Goal: Find contact information: Obtain details needed to contact an individual or organization

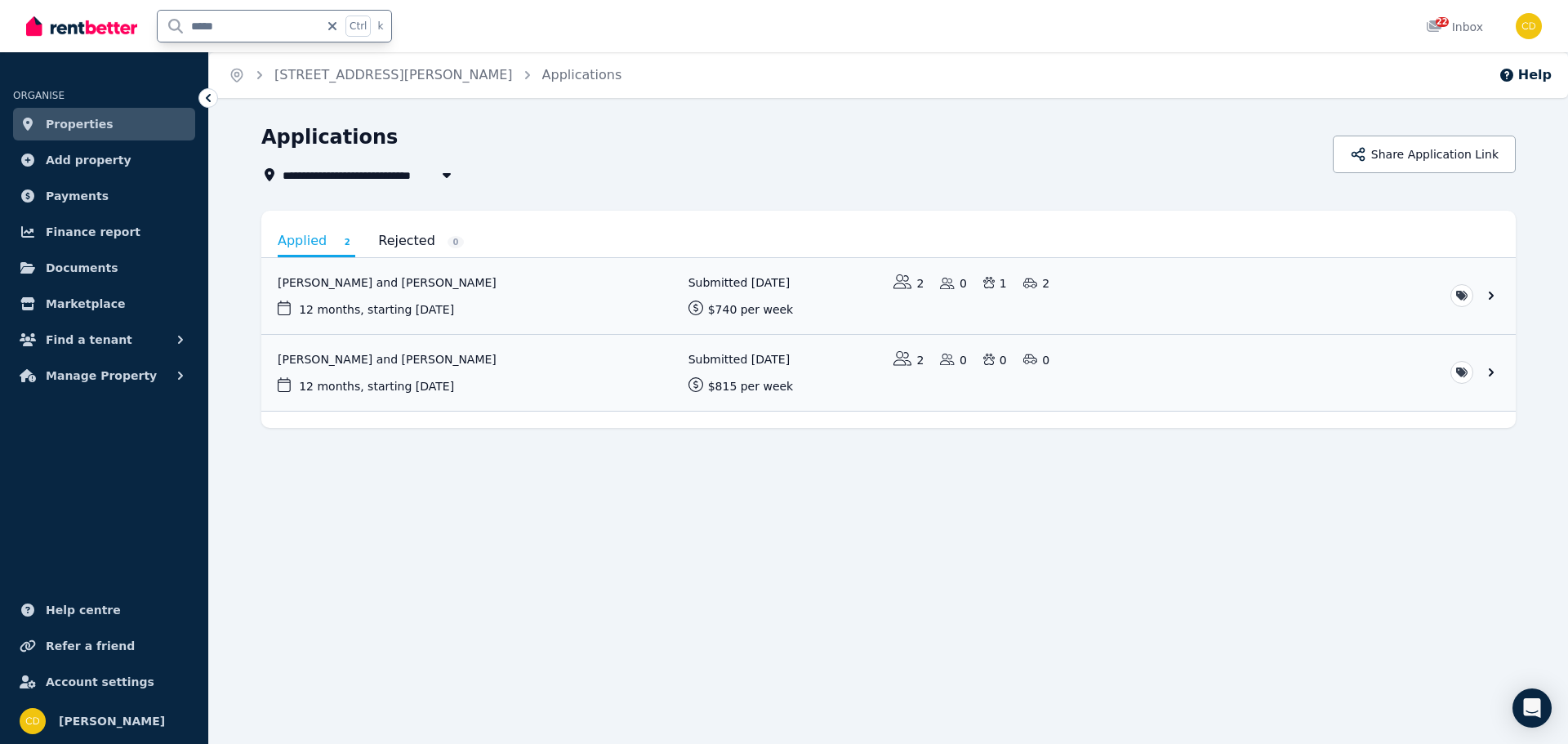
click at [255, 27] on input "*****" at bounding box center [239, 26] width 162 height 31
click at [257, 28] on input "text" at bounding box center [249, 26] width 182 height 31
type input "******"
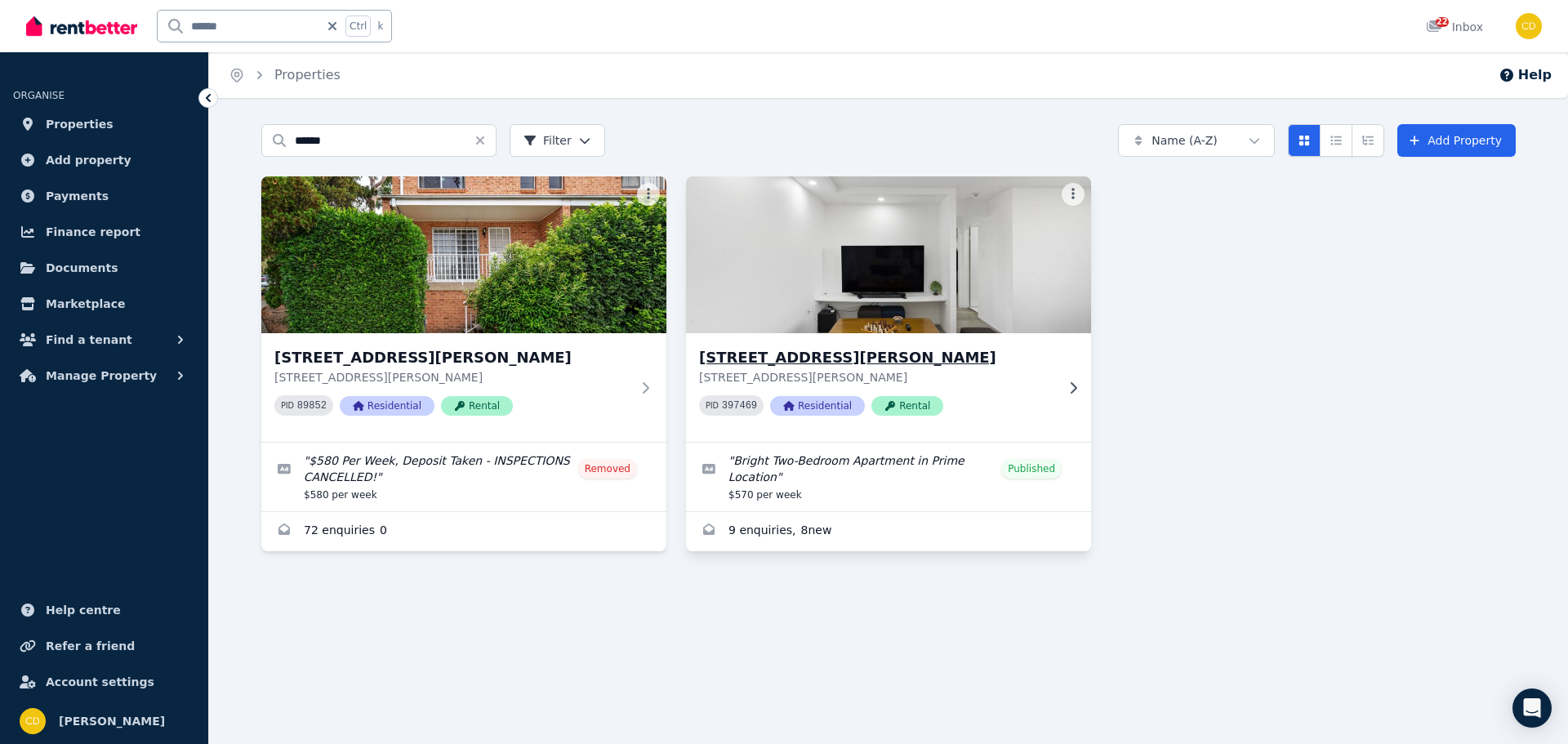
click at [807, 360] on h3 "[STREET_ADDRESS][PERSON_NAME]" at bounding box center [877, 357] width 356 height 23
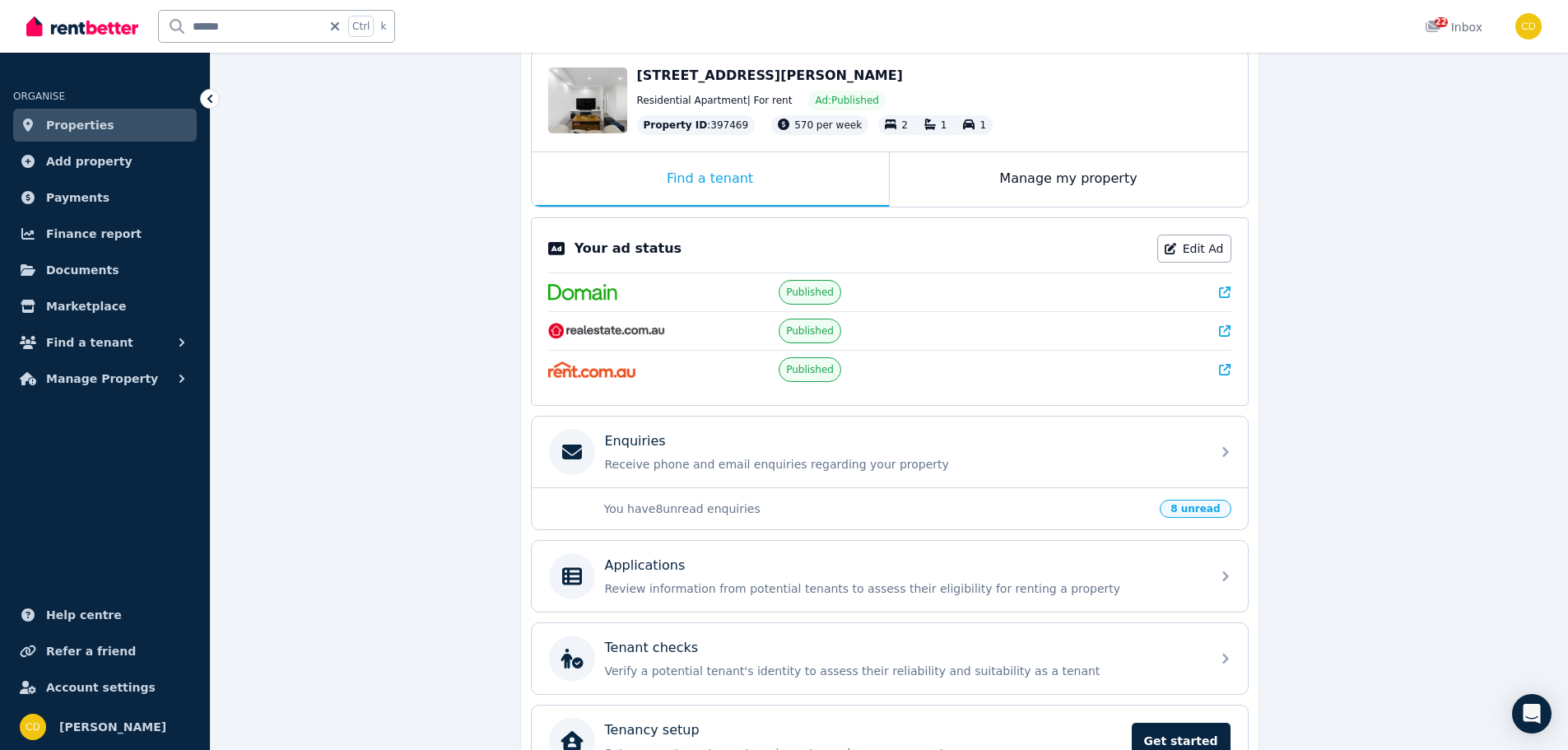
scroll to position [247, 0]
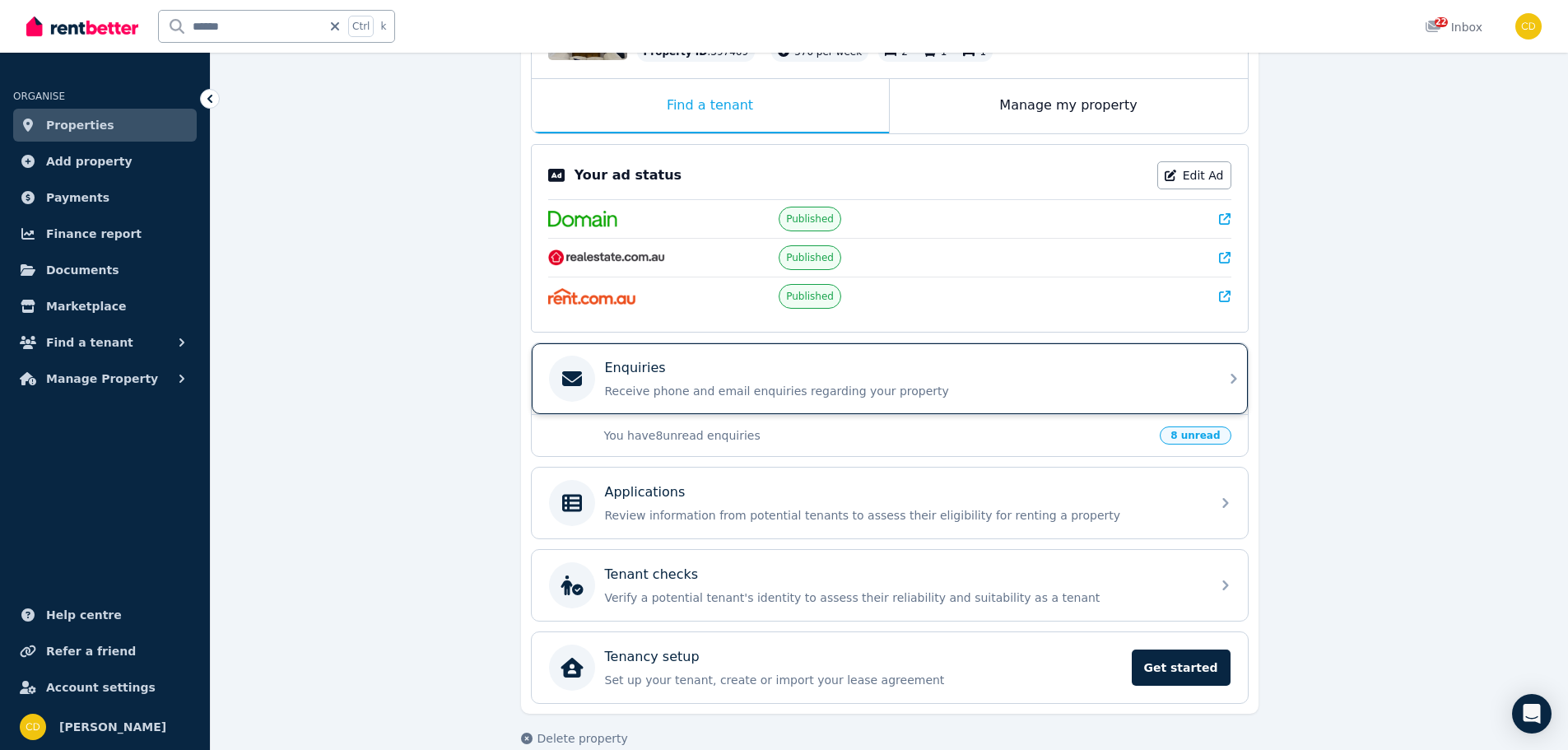
click at [949, 388] on p "Receive phone and email enquiries regarding your property" at bounding box center [903, 391] width 596 height 16
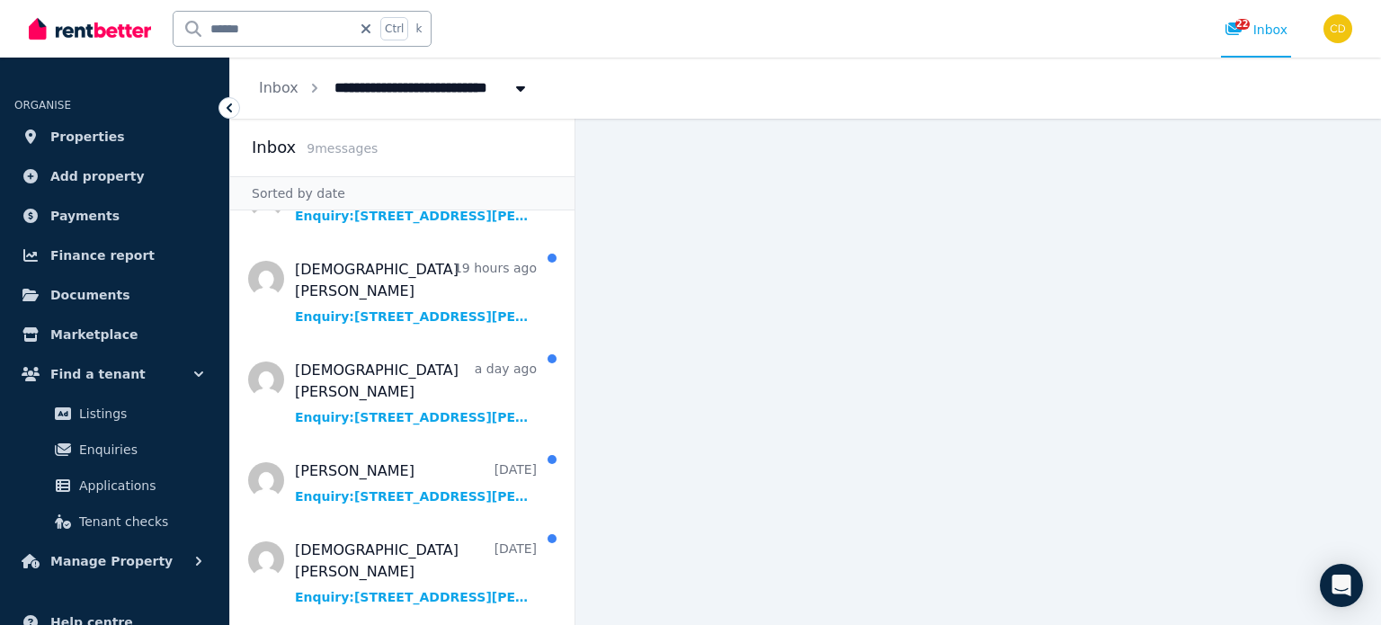
scroll to position [304, 0]
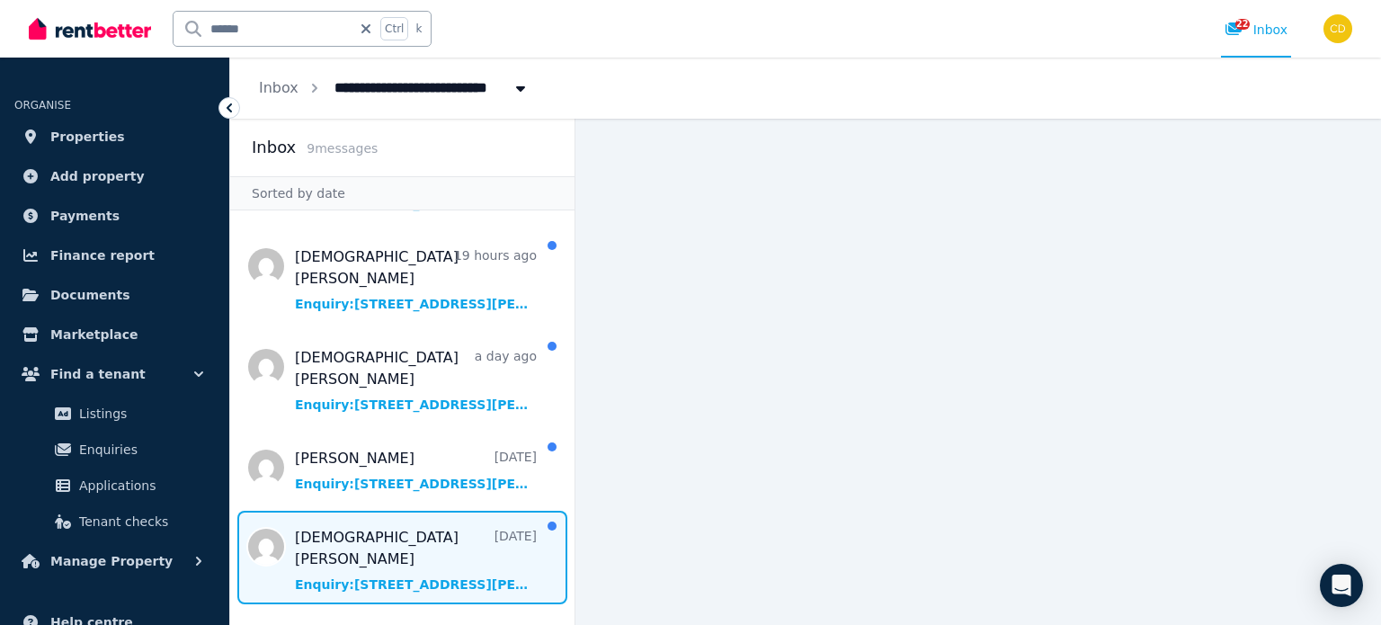
click at [383, 511] on span "Message list" at bounding box center [402, 558] width 344 height 94
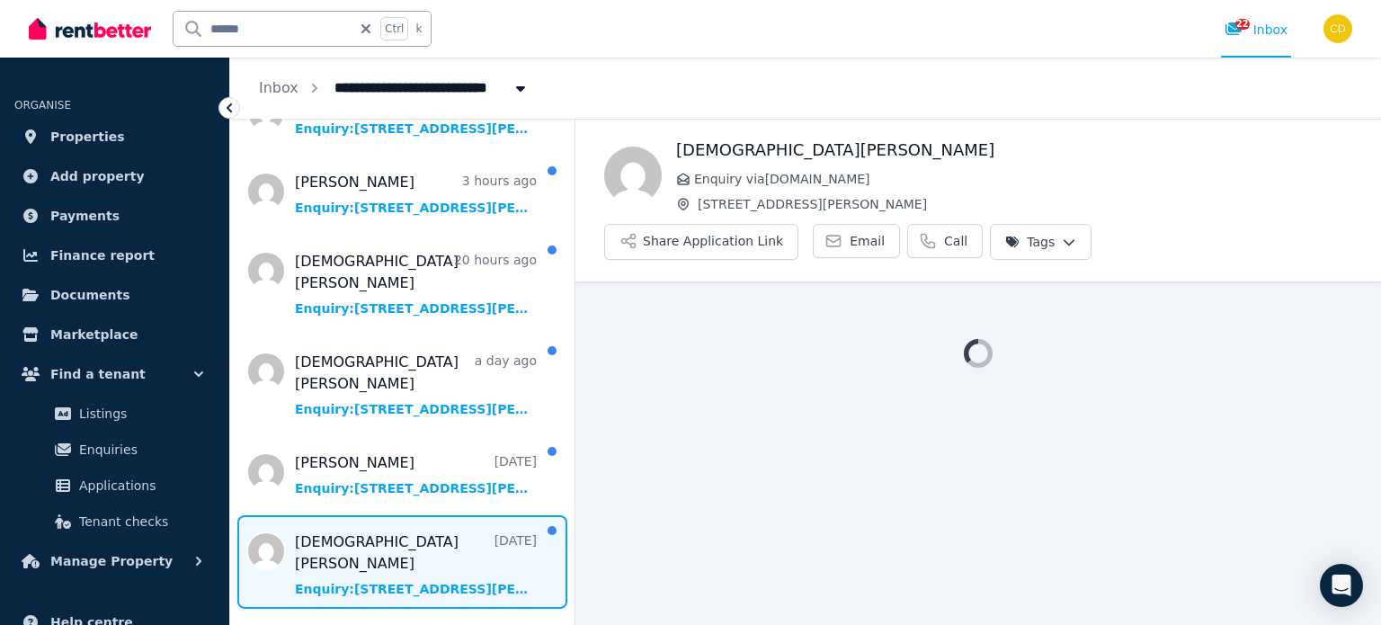
scroll to position [304, 0]
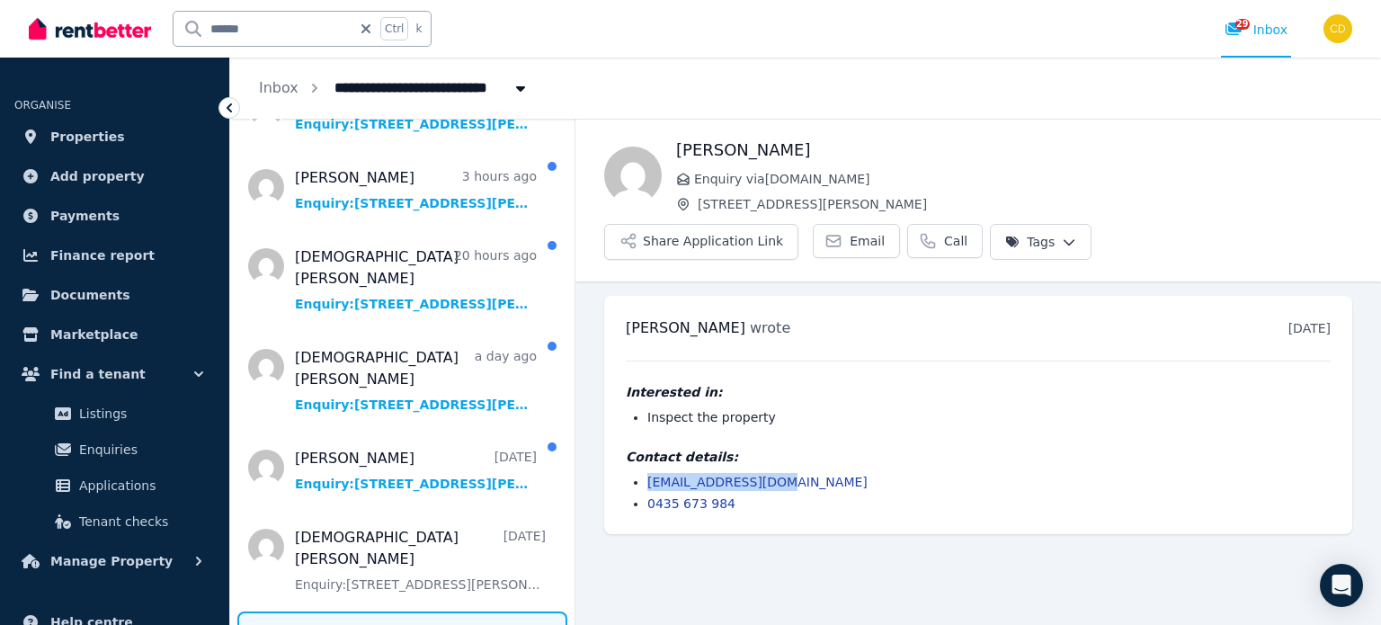
drag, startPoint x: 793, startPoint y: 431, endPoint x: 633, endPoint y: 434, distance: 160.1
click at [647, 473] on li "yjiger345@gmail.com" at bounding box center [988, 482] width 683 height 18
copy link "yjiger345@gmail.com"
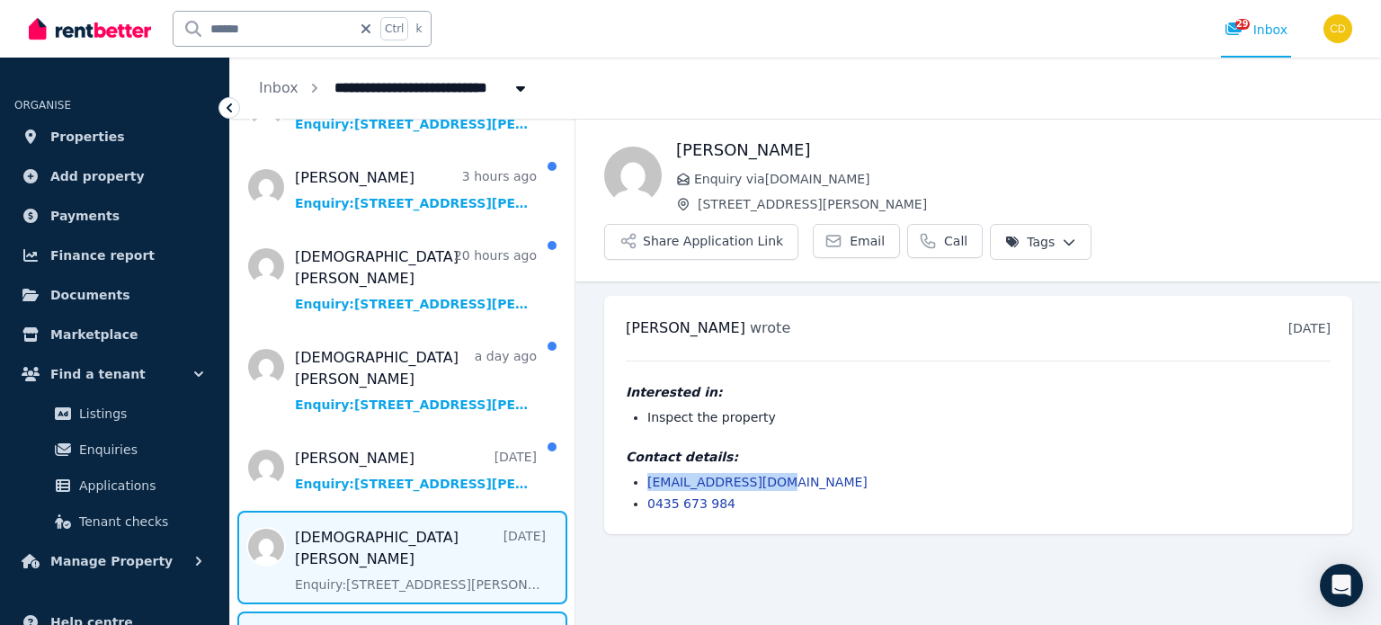
click at [419, 511] on span "Message list" at bounding box center [402, 558] width 344 height 94
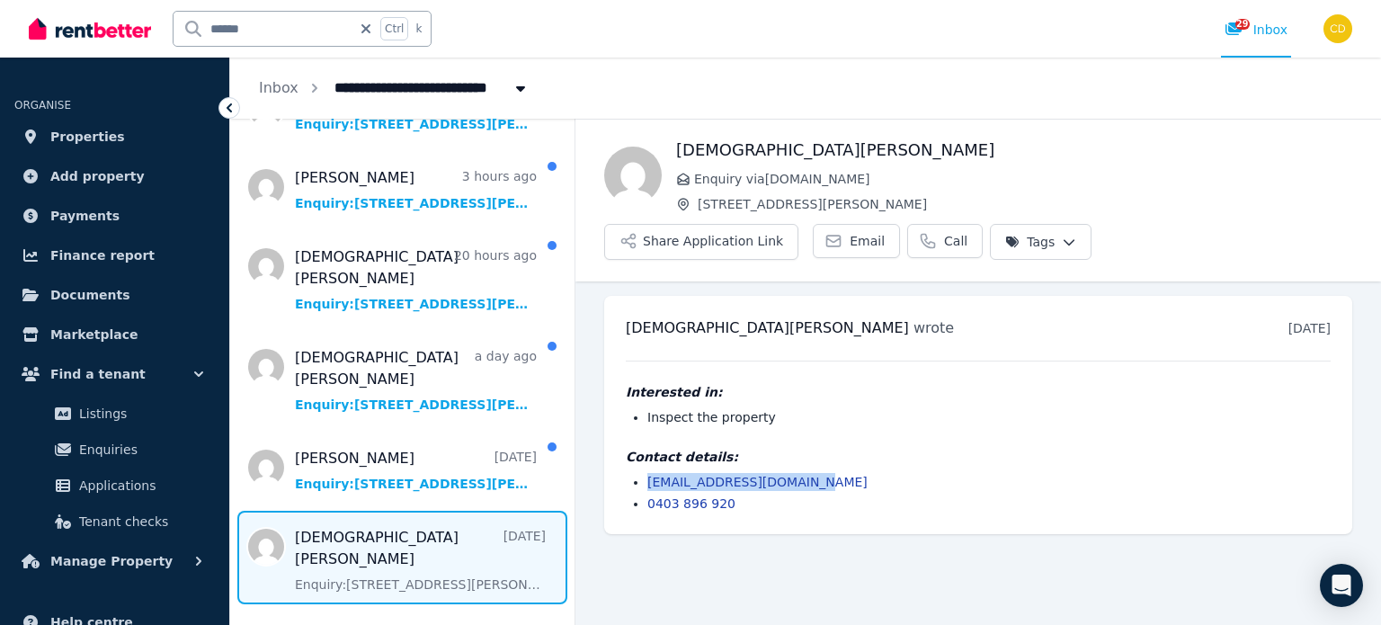
drag, startPoint x: 842, startPoint y: 431, endPoint x: 637, endPoint y: 442, distance: 205.3
click at [647, 473] on li "krishnakonda00@gmail.com" at bounding box center [988, 482] width 683 height 18
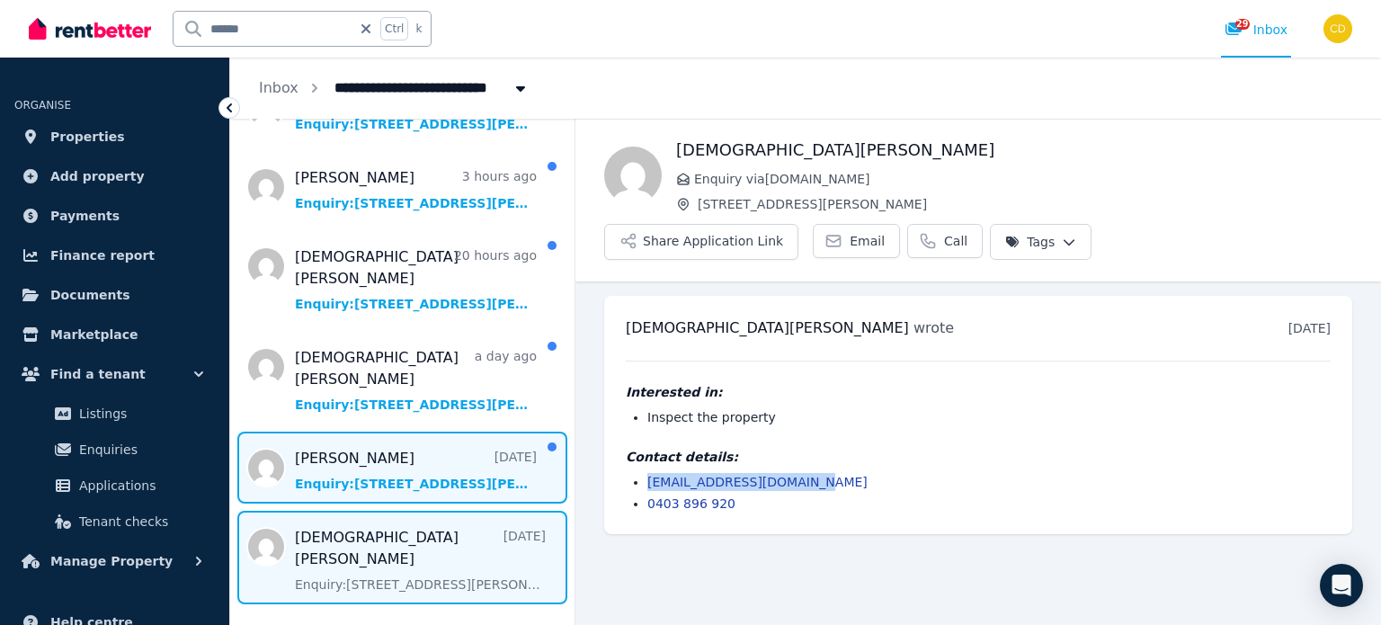
click at [396, 432] on span "Message list" at bounding box center [402, 468] width 344 height 72
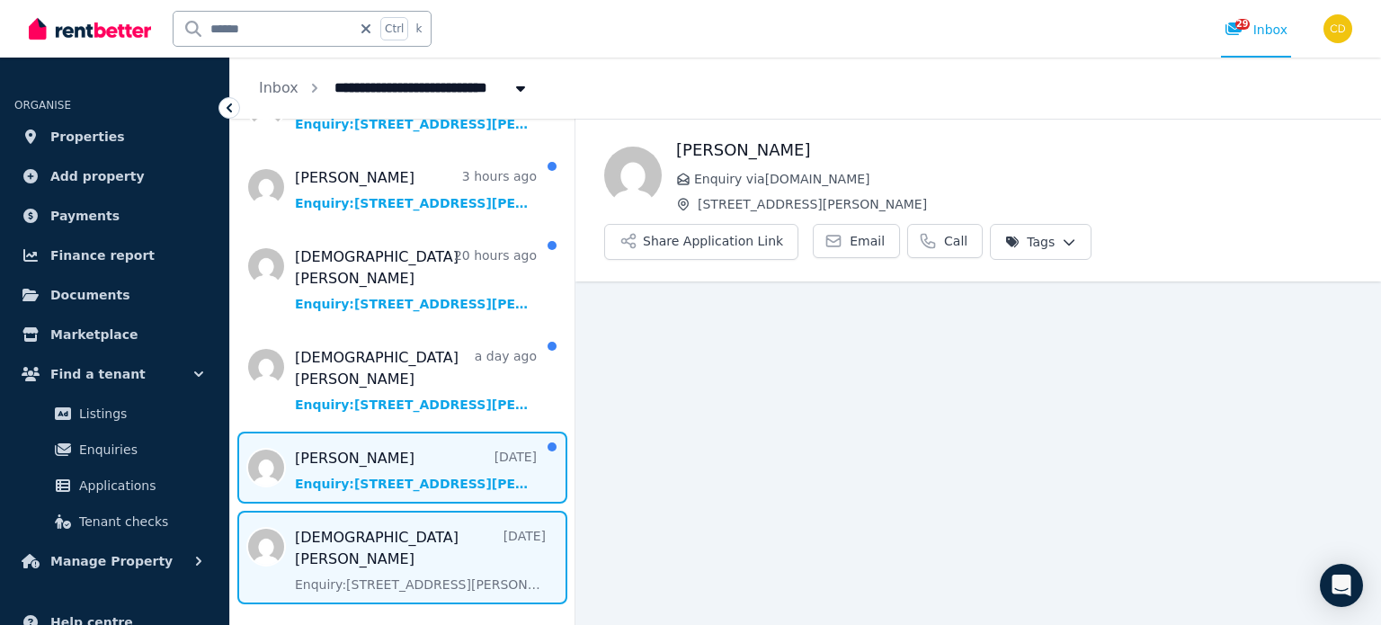
click at [435, 527] on span "Message list" at bounding box center [402, 558] width 344 height 94
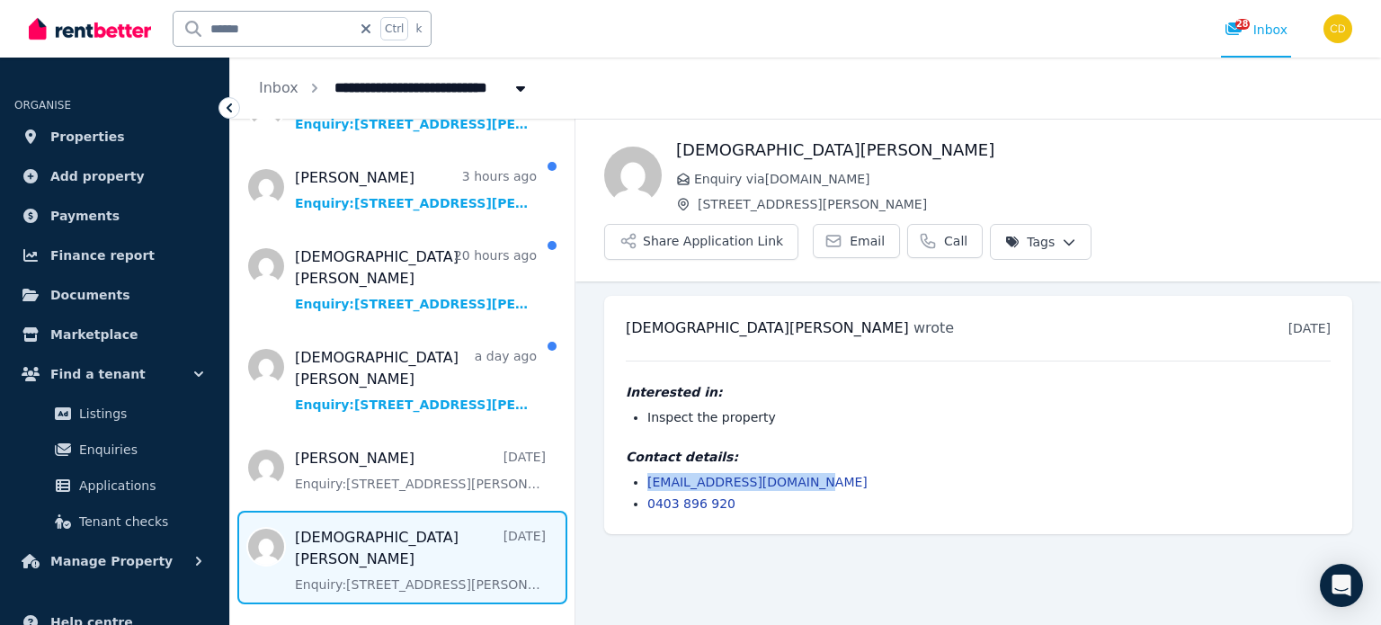
drag, startPoint x: 825, startPoint y: 439, endPoint x: 640, endPoint y: 442, distance: 184.4
click at [640, 473] on ul "krishnakonda00@gmail.com 0403 896 920" at bounding box center [978, 493] width 705 height 40
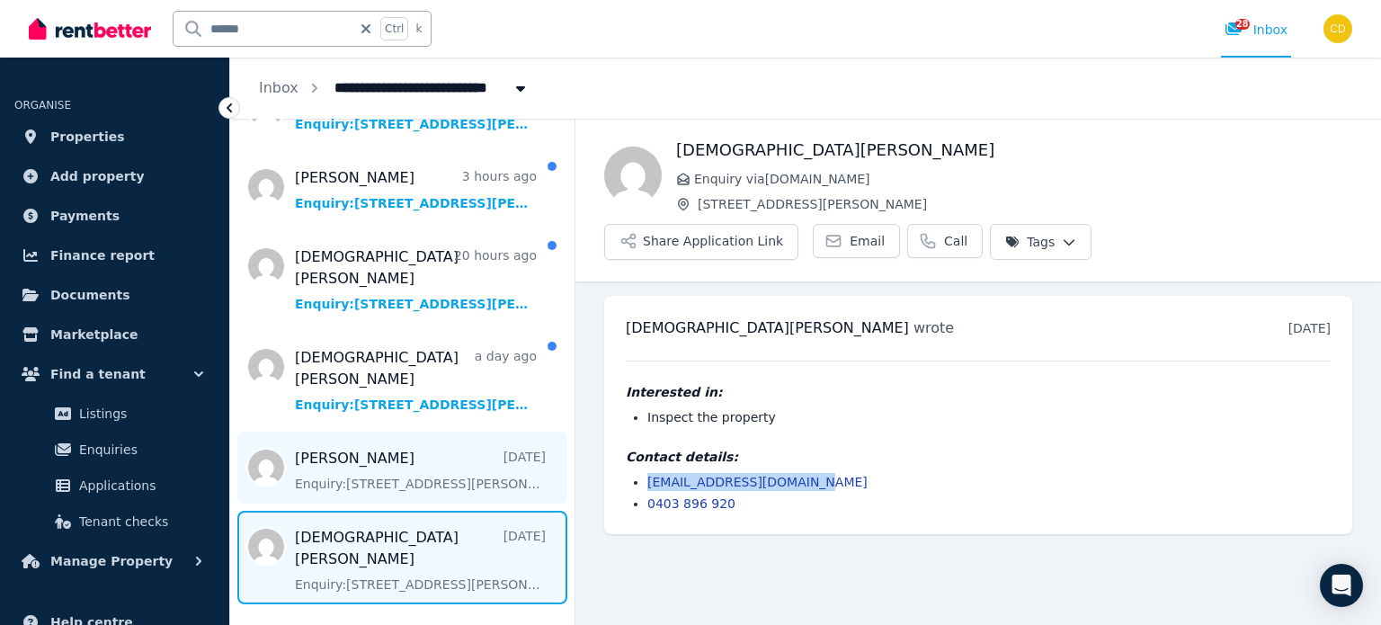
copy link "krishnakonda00@gmail.com"
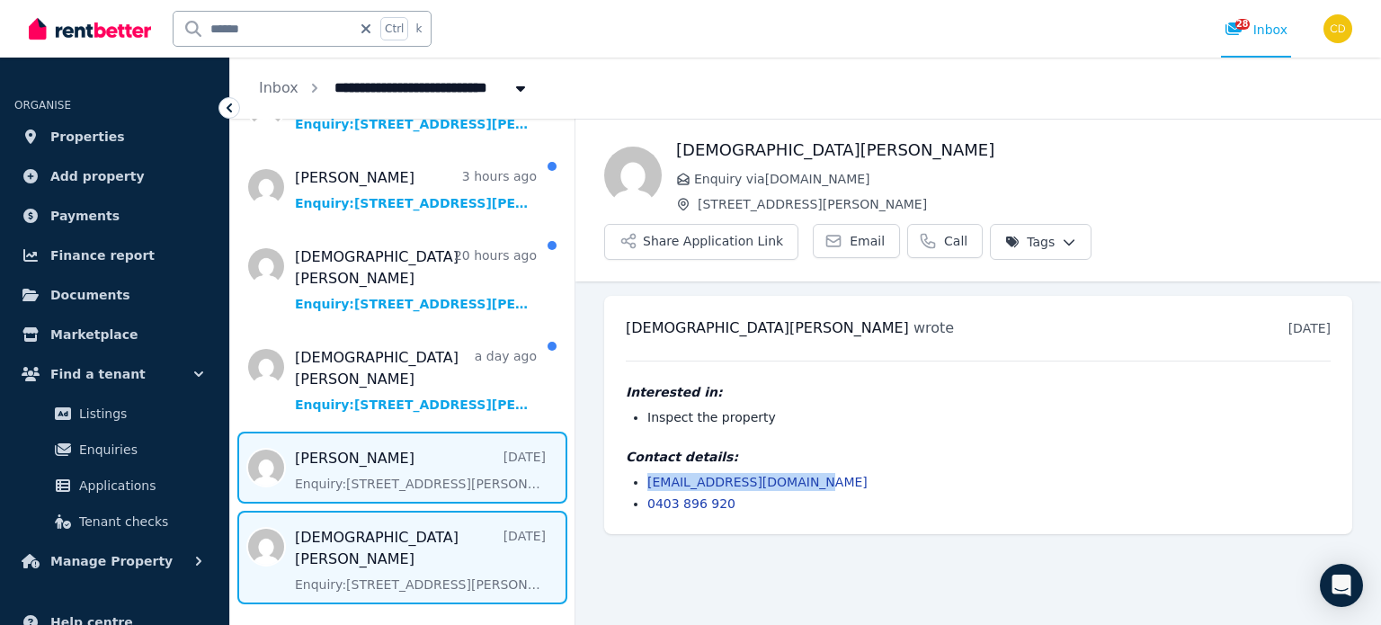
click at [371, 432] on span "Message list" at bounding box center [402, 468] width 344 height 72
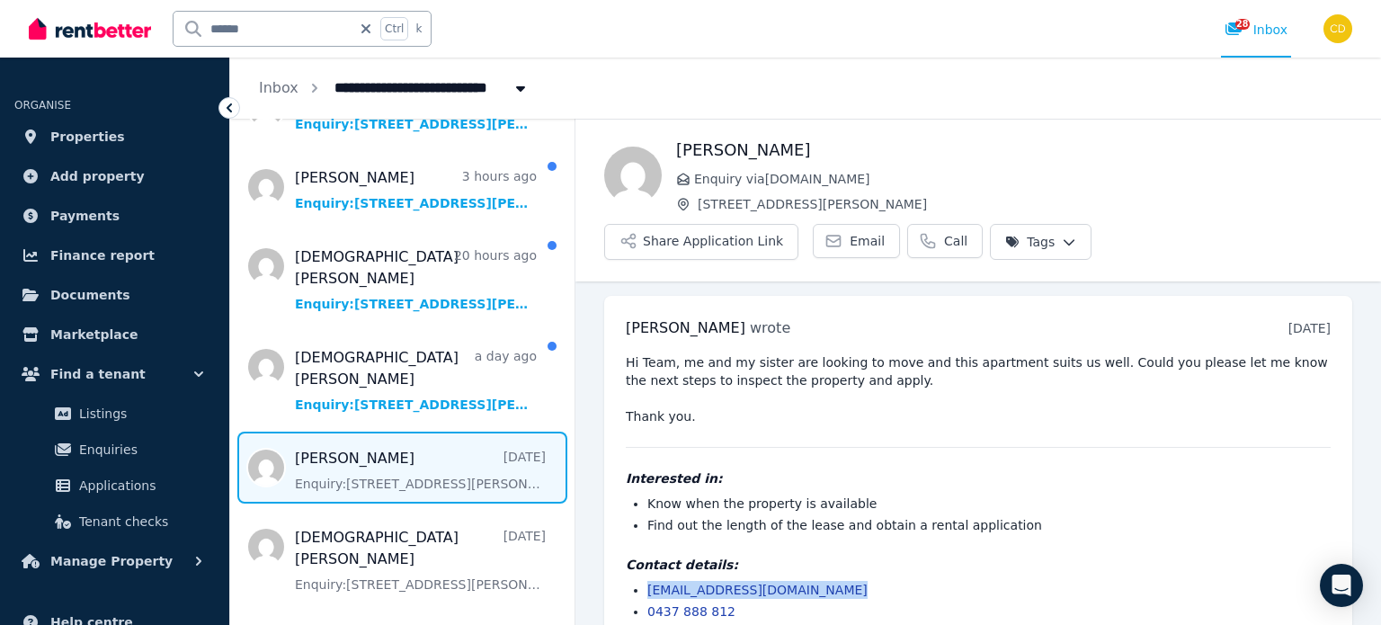
drag, startPoint x: 838, startPoint y: 546, endPoint x: 649, endPoint y: 546, distance: 188.9
click at [649, 581] on li "cody.cunningham978@gmail.com" at bounding box center [988, 590] width 683 height 18
copy link "cody.cunningham978@gmail.com"
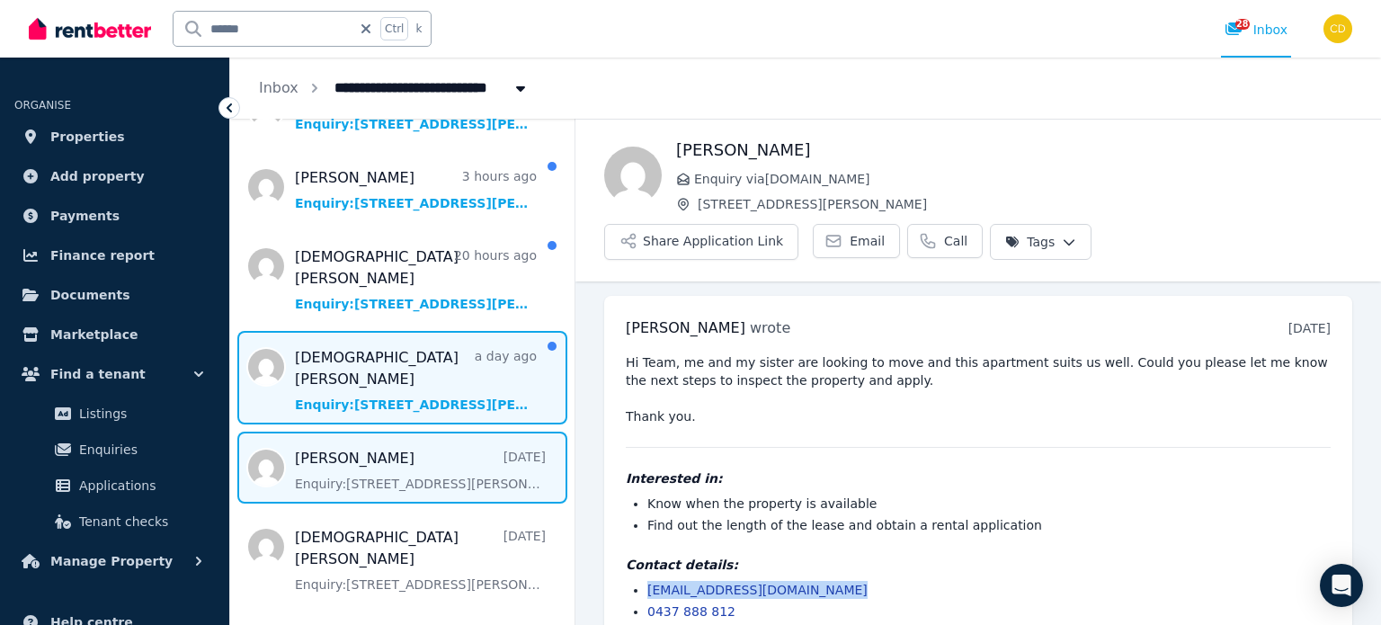
click at [380, 344] on span "Message list" at bounding box center [402, 378] width 344 height 94
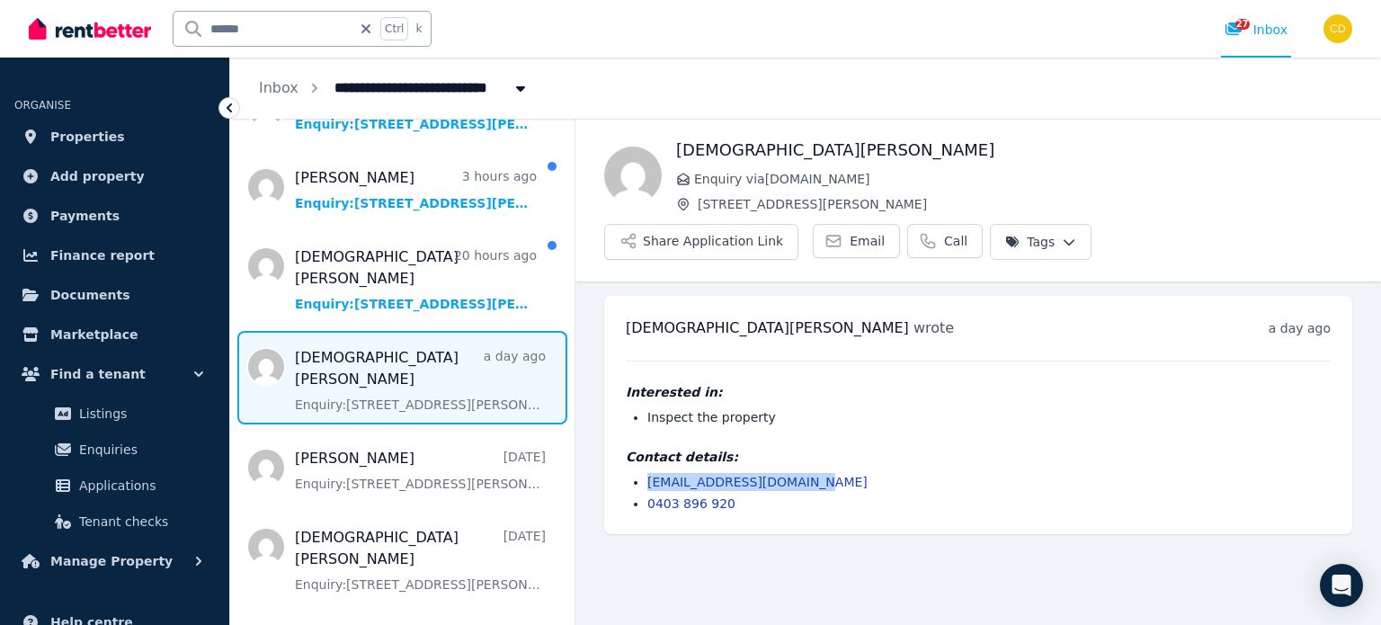
drag, startPoint x: 809, startPoint y: 434, endPoint x: 647, endPoint y: 438, distance: 162.8
click at [647, 473] on ul "krishnakonda00@gmail.com 0403 896 920" at bounding box center [978, 493] width 705 height 40
copy link "krishnakonda00@gmail.com"
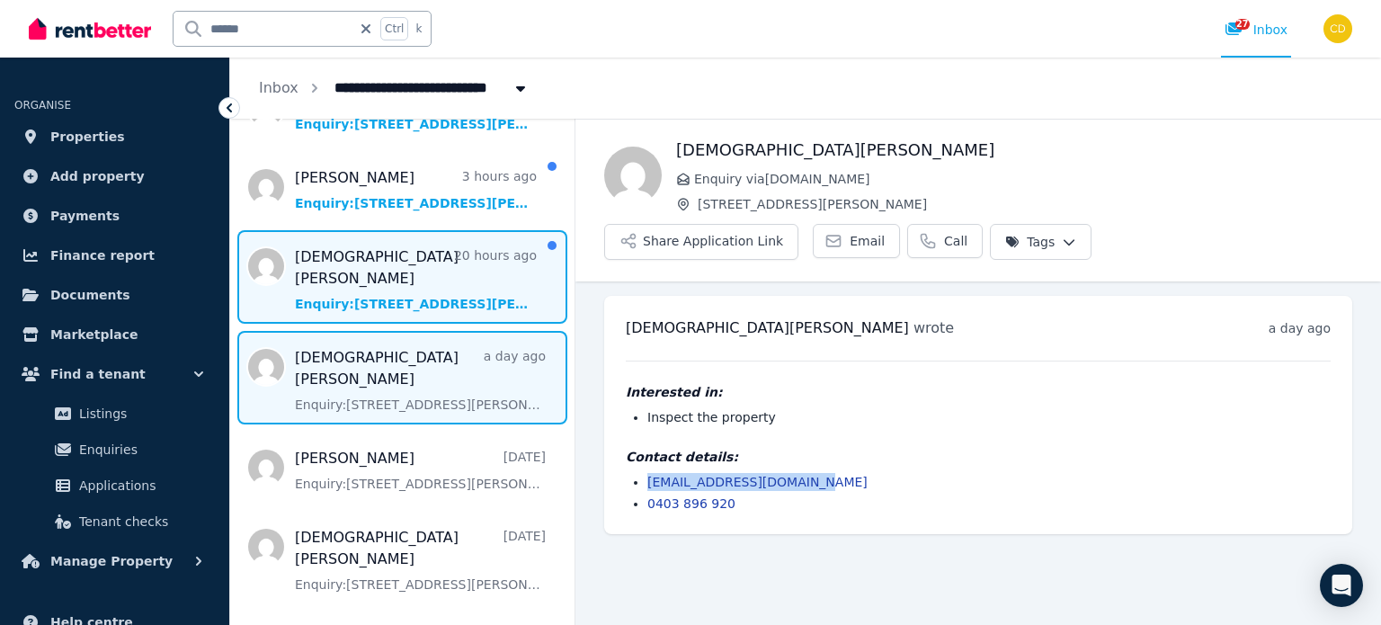
click at [399, 250] on span "Message list" at bounding box center [402, 277] width 344 height 94
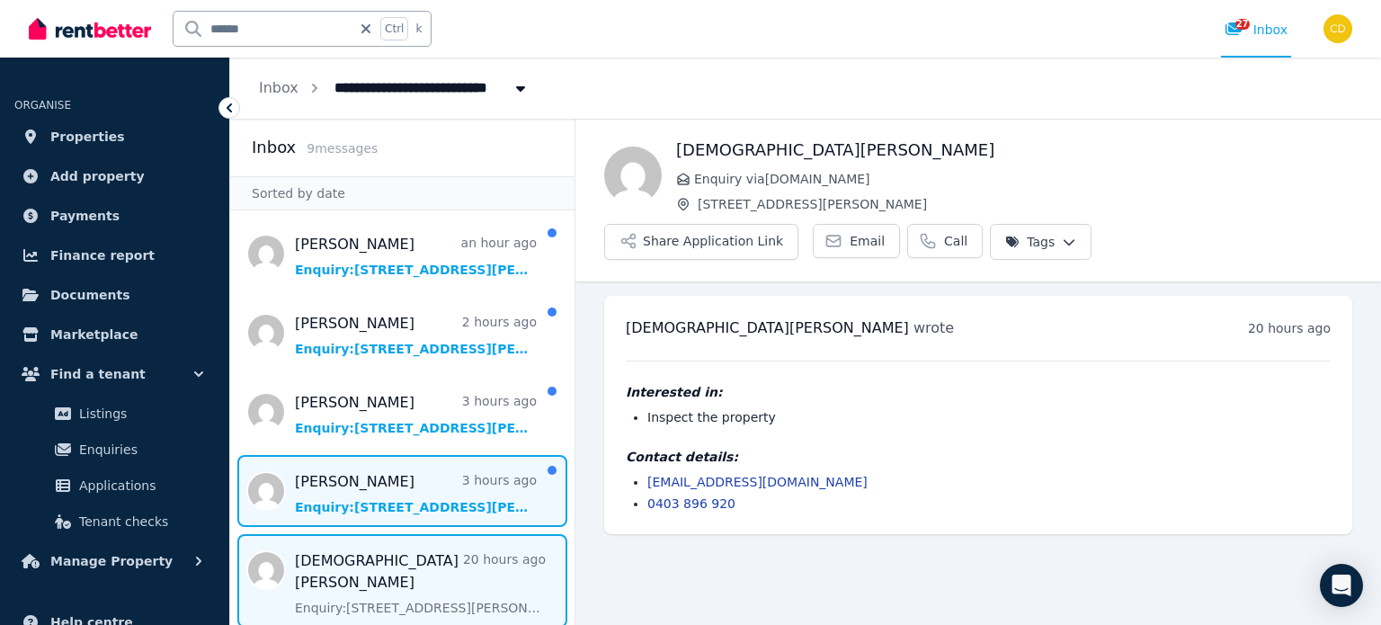
click at [396, 499] on span "Message list" at bounding box center [402, 491] width 344 height 72
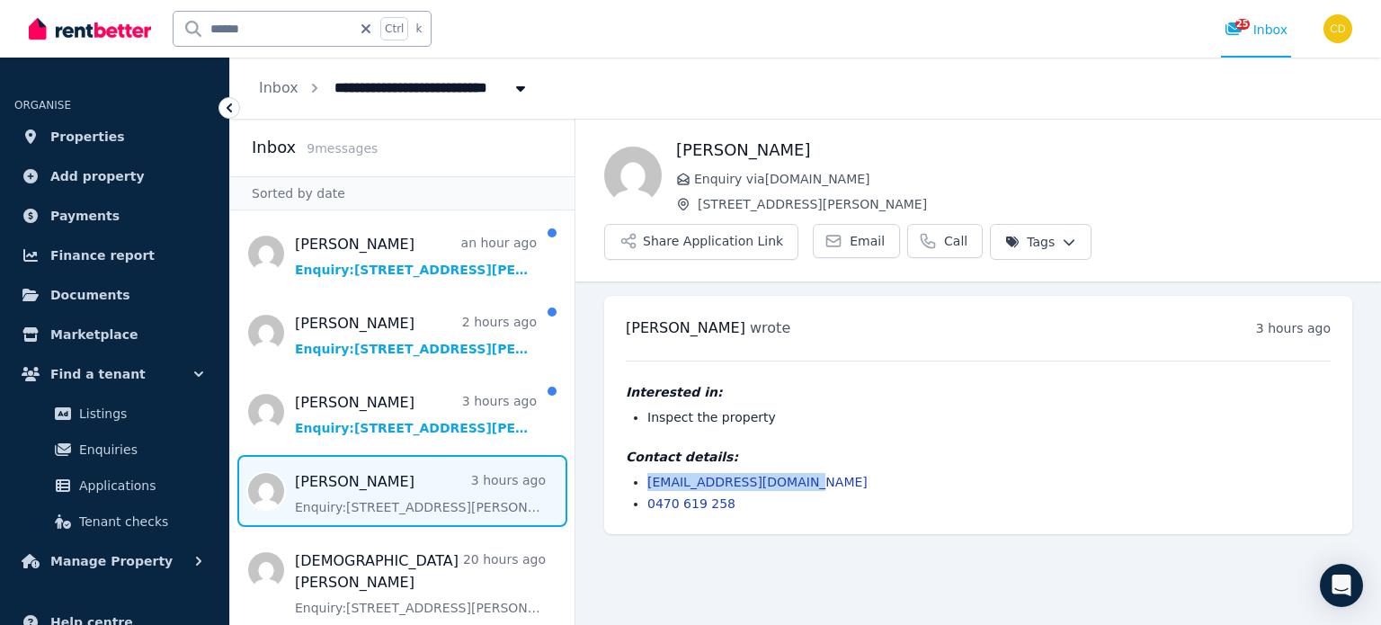
drag, startPoint x: 814, startPoint y: 442, endPoint x: 638, endPoint y: 435, distance: 176.4
click at [647, 473] on li "manishgour777@gmail.com" at bounding box center [988, 482] width 683 height 18
copy link "manishgour777@gmail.com"
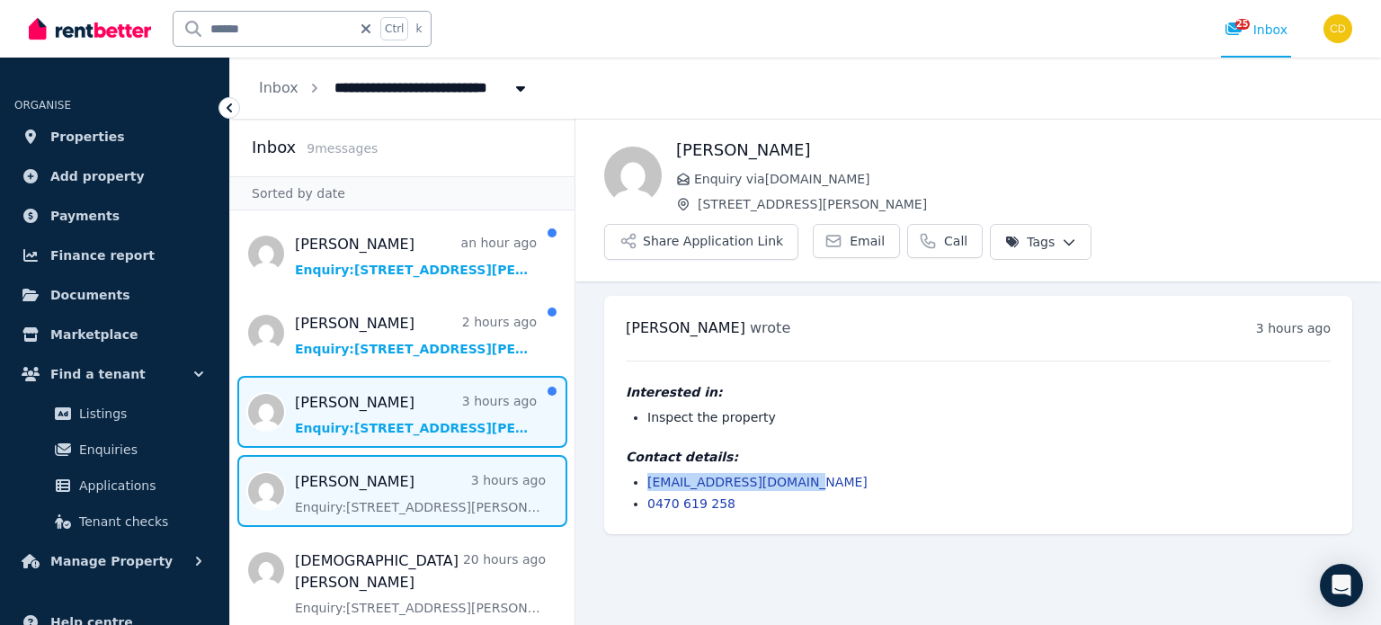
click at [410, 409] on span "Message list" at bounding box center [402, 412] width 344 height 72
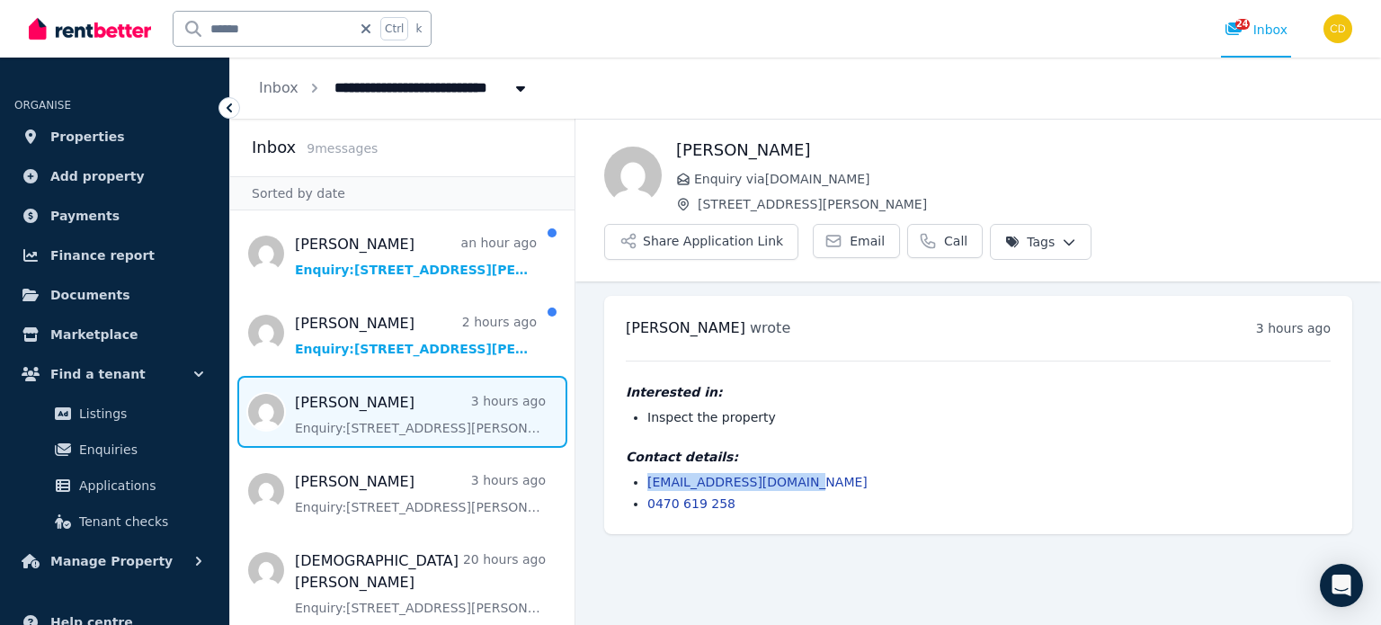
drag, startPoint x: 823, startPoint y: 430, endPoint x: 646, endPoint y: 433, distance: 177.2
click at [646, 473] on ul "manishgour777@gmail.com 0470 619 258" at bounding box center [978, 493] width 705 height 40
copy link "manishgour777@gmail.com"
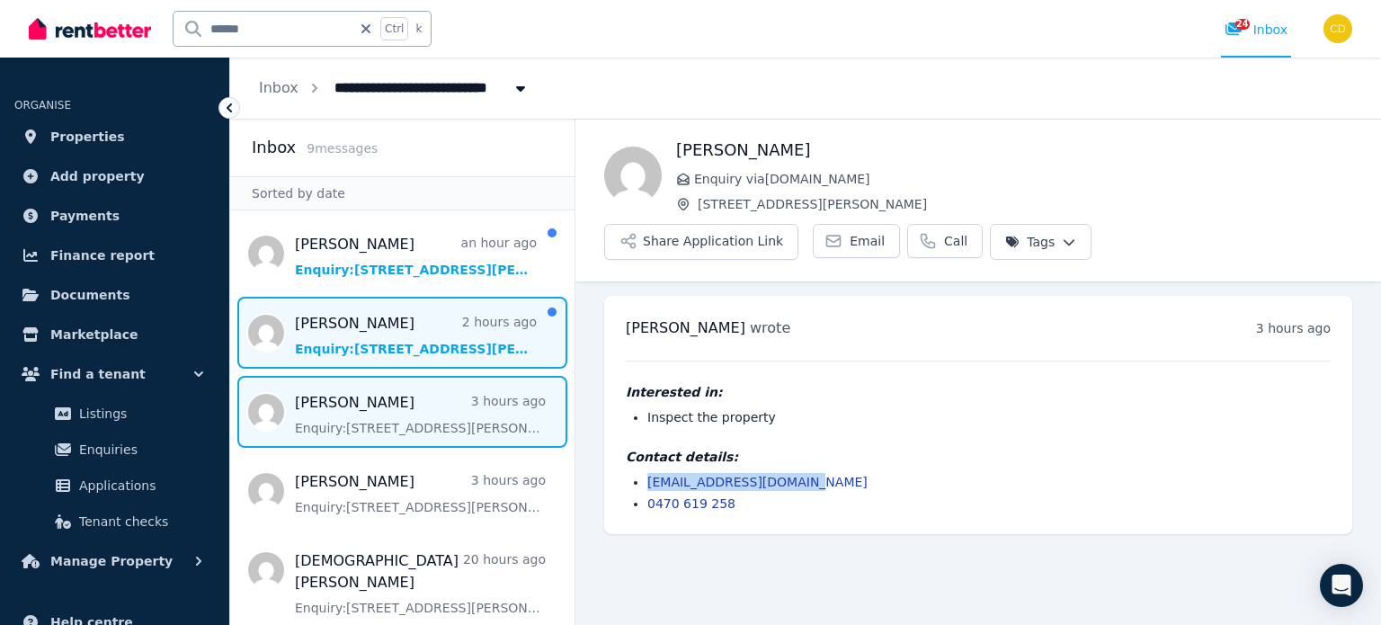
click at [346, 323] on span "Message list" at bounding box center [402, 333] width 344 height 72
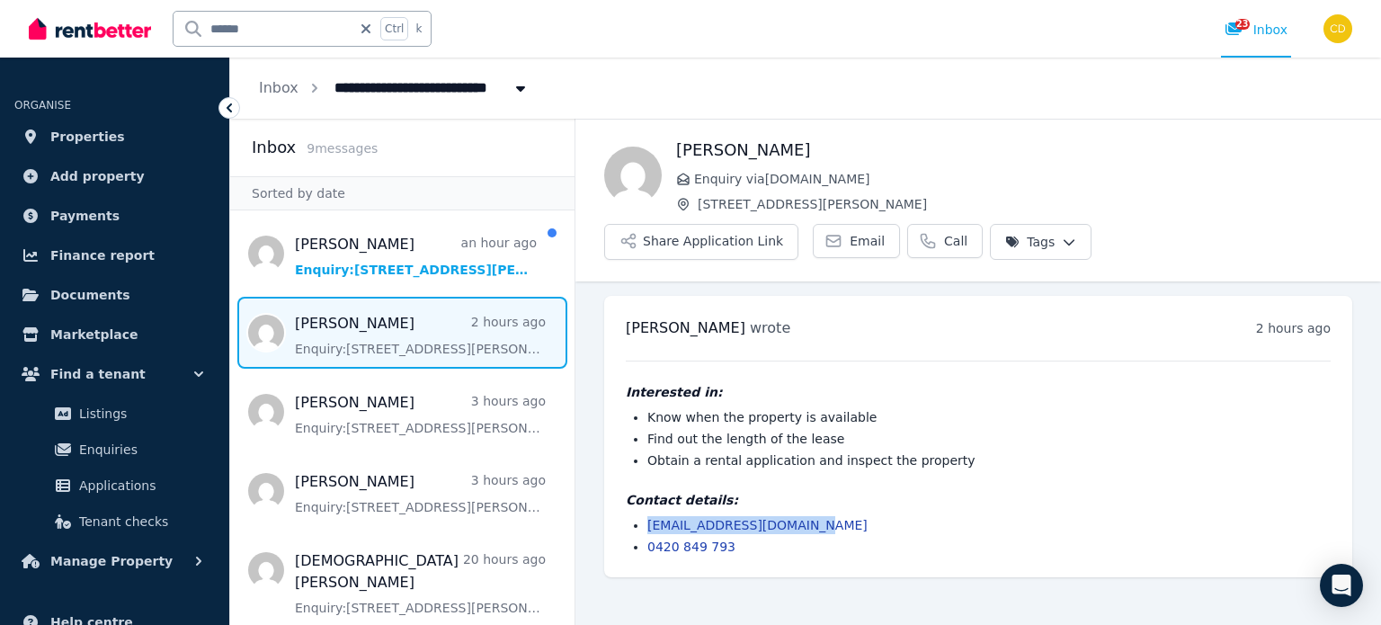
drag, startPoint x: 806, startPoint y: 474, endPoint x: 651, endPoint y: 483, distance: 154.9
click at [651, 516] on li "mr.prbhattarai@gmail.com" at bounding box center [988, 525] width 683 height 18
copy link "mr.prbhattarai@gmail.com"
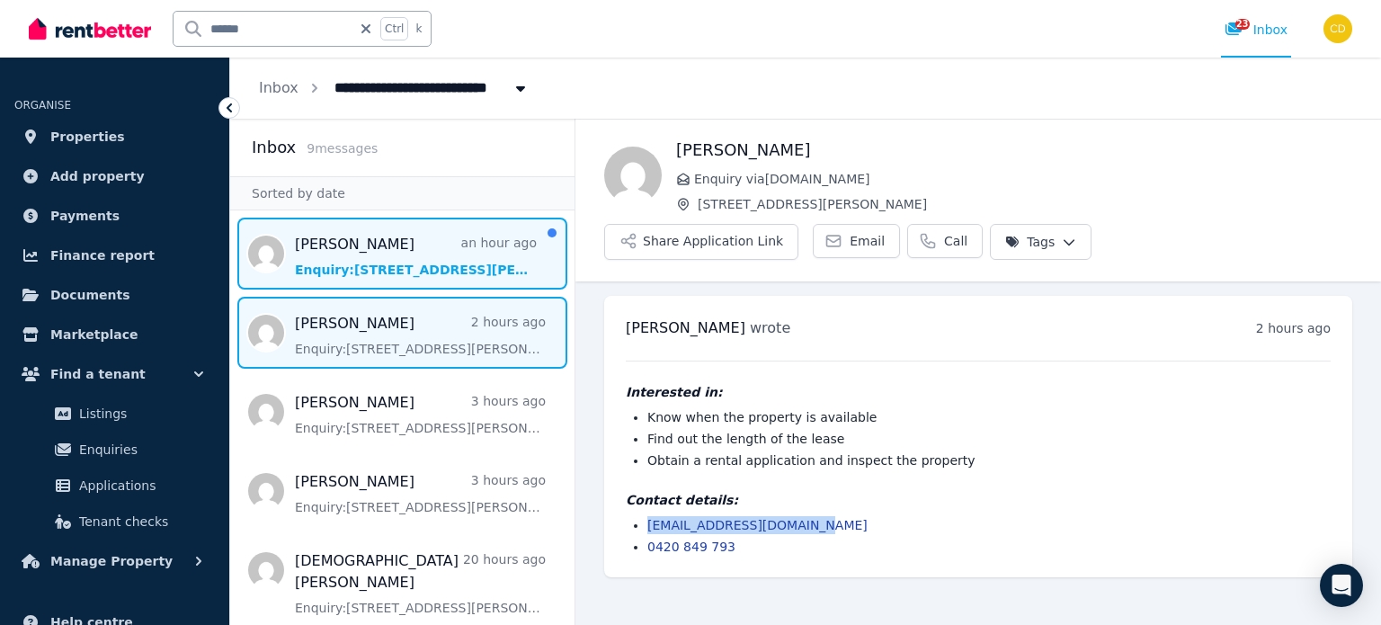
click at [347, 250] on span "Message list" at bounding box center [402, 254] width 344 height 72
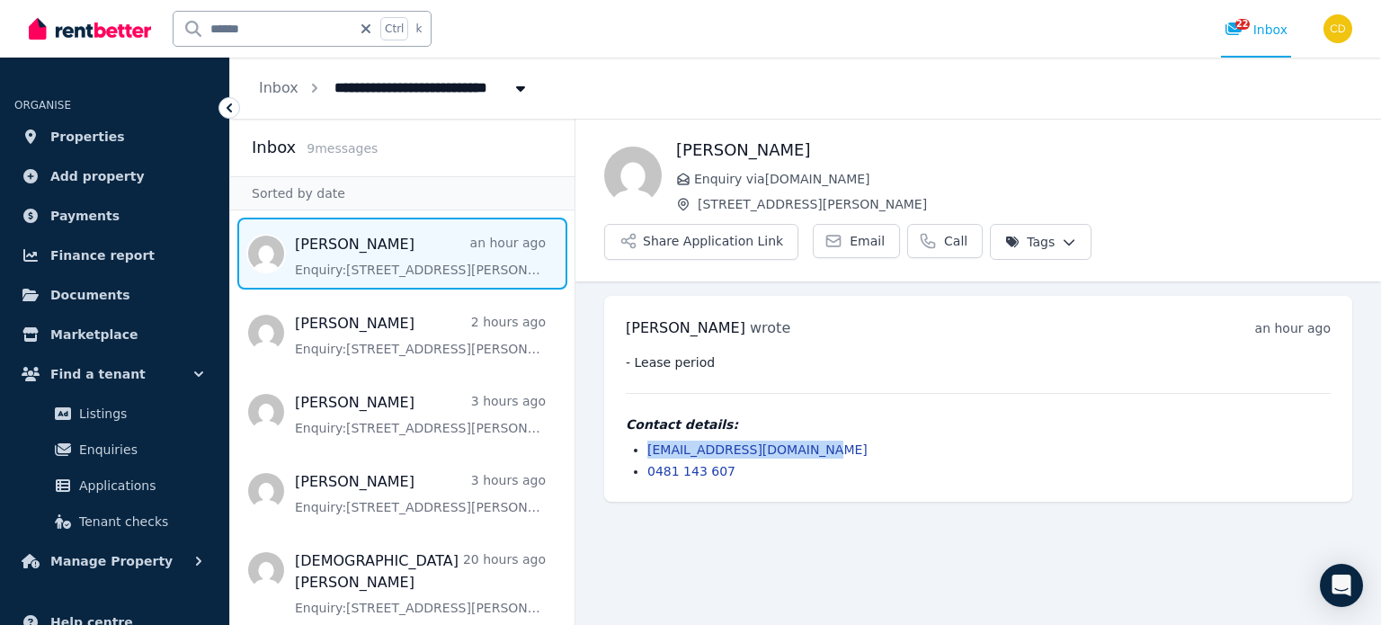
drag, startPoint x: 829, startPoint y: 406, endPoint x: 643, endPoint y: 411, distance: 186.2
click at [643, 441] on ul "sukvinder191911@gmail.com 0481 143 607" at bounding box center [978, 461] width 705 height 40
copy link "sukvinder191911@gmail.com"
click at [332, 10] on div "****** Ctrl k" at bounding box center [307, 29] width 268 height 58
click at [313, 25] on input "******" at bounding box center [263, 29] width 178 height 34
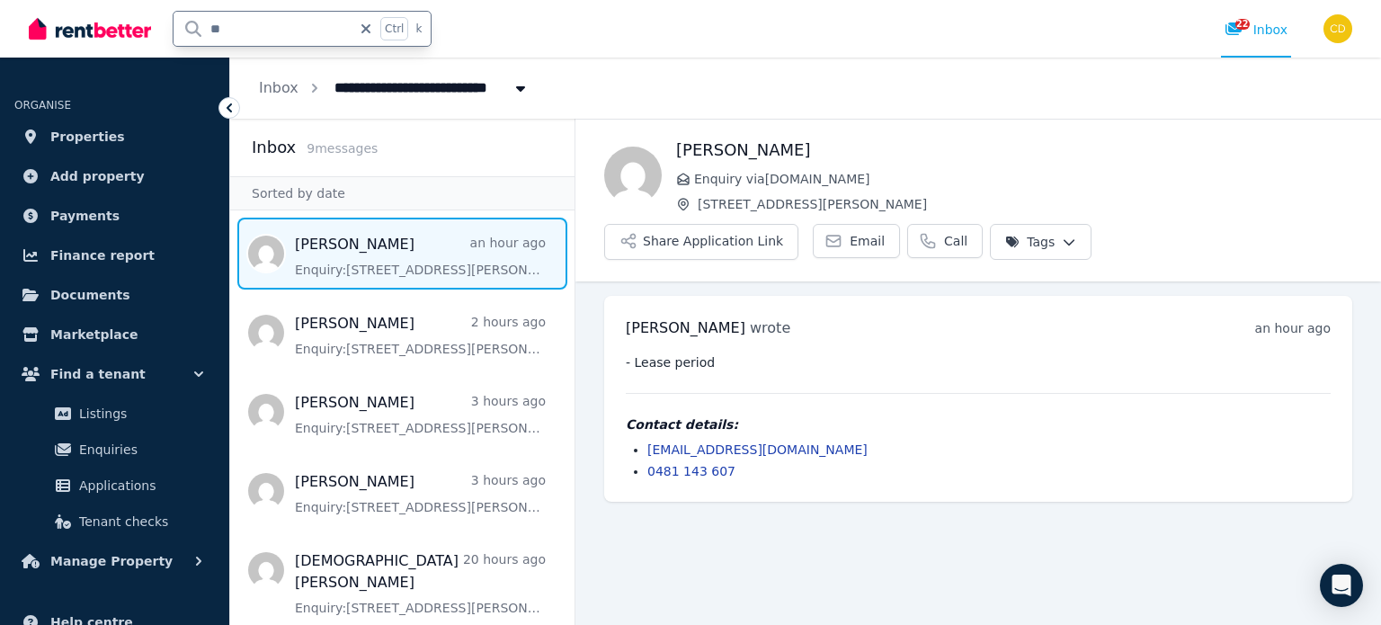
type input "***"
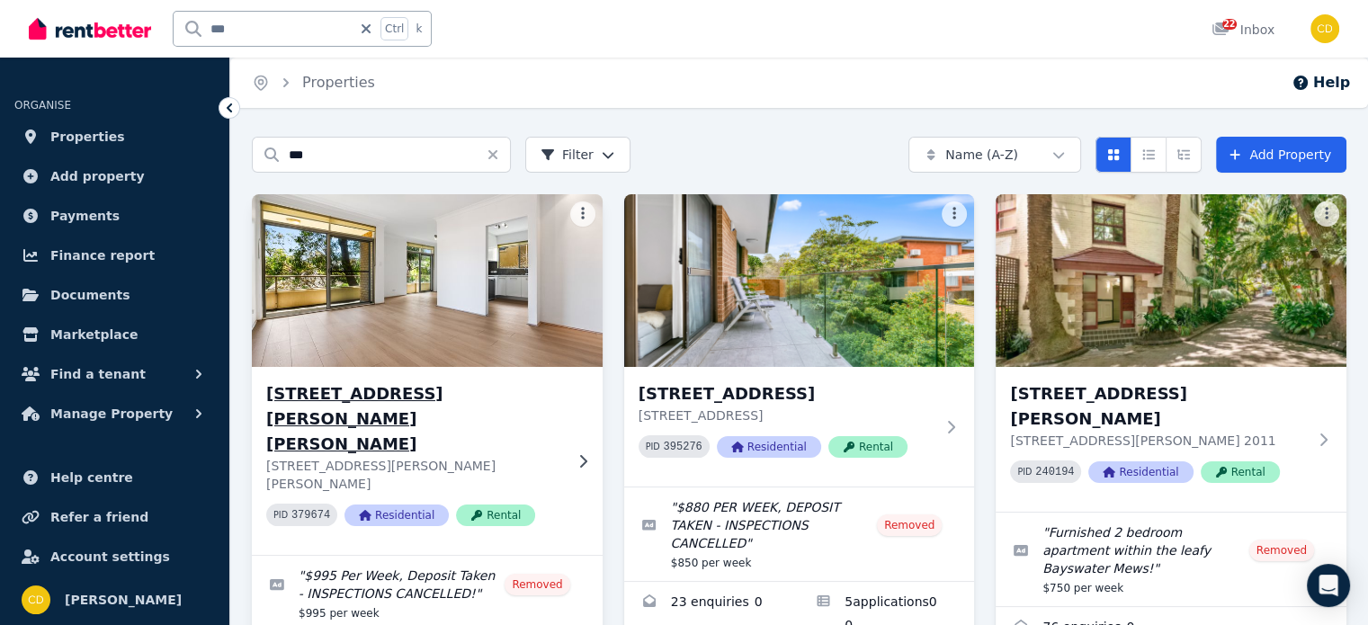
click at [406, 385] on h3 "3/58 Chaleyer St, Rose Bay" at bounding box center [414, 419] width 297 height 76
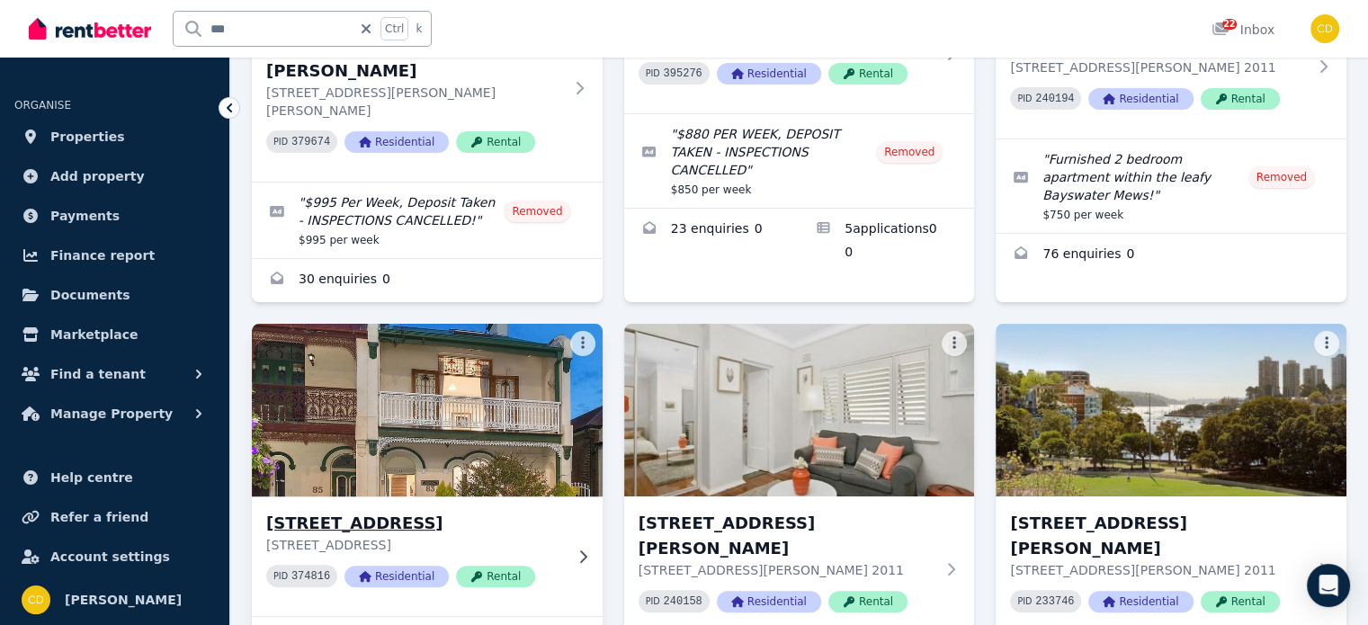
scroll to position [450, 0]
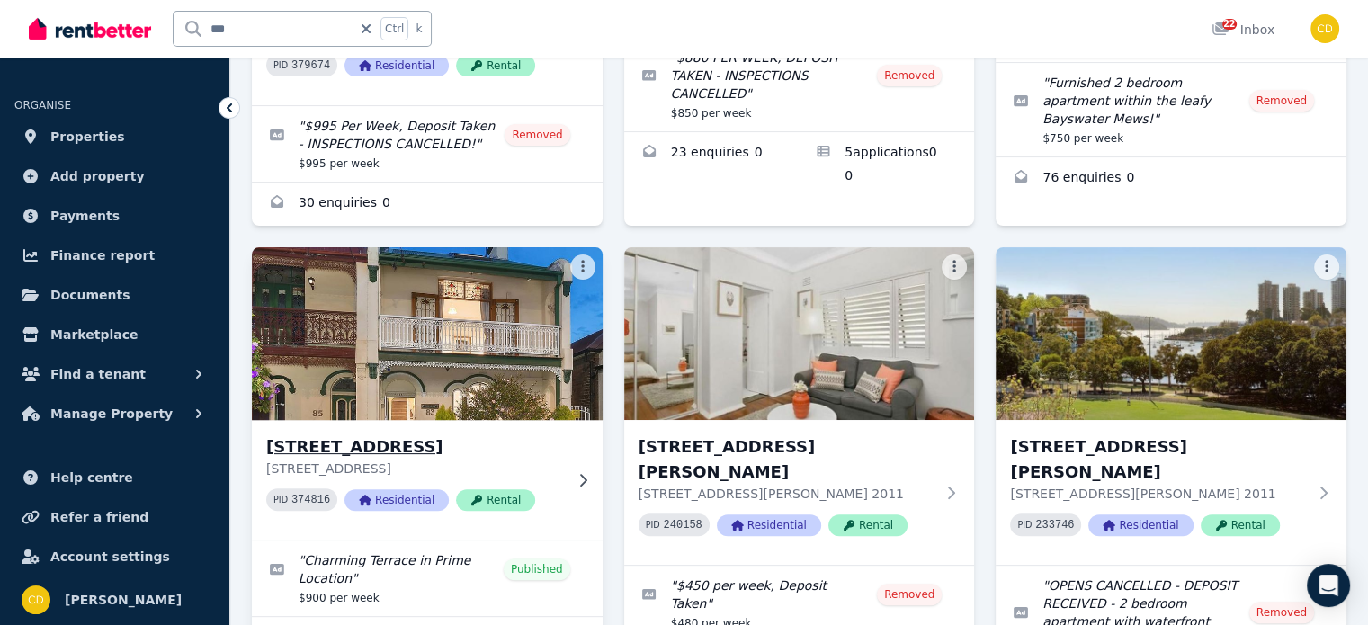
click at [500, 434] on h3 "83 Bay St, Rockdale" at bounding box center [414, 446] width 297 height 25
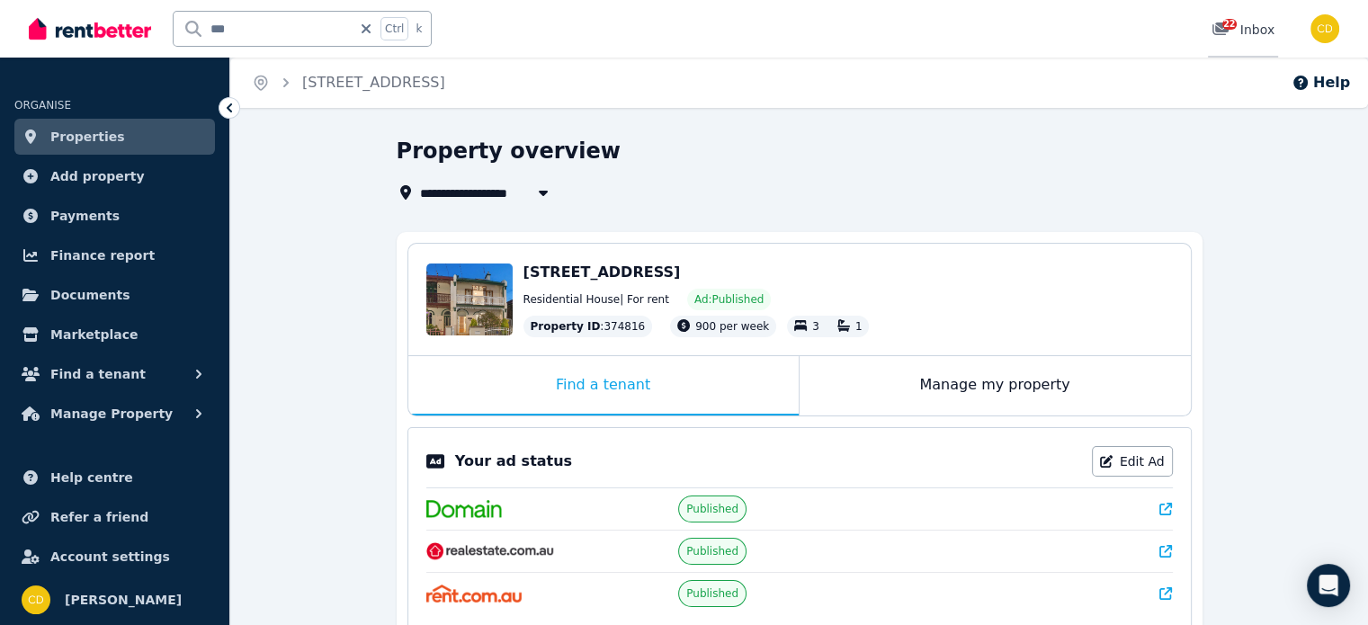
click at [1240, 31] on div "22" at bounding box center [1225, 30] width 29 height 18
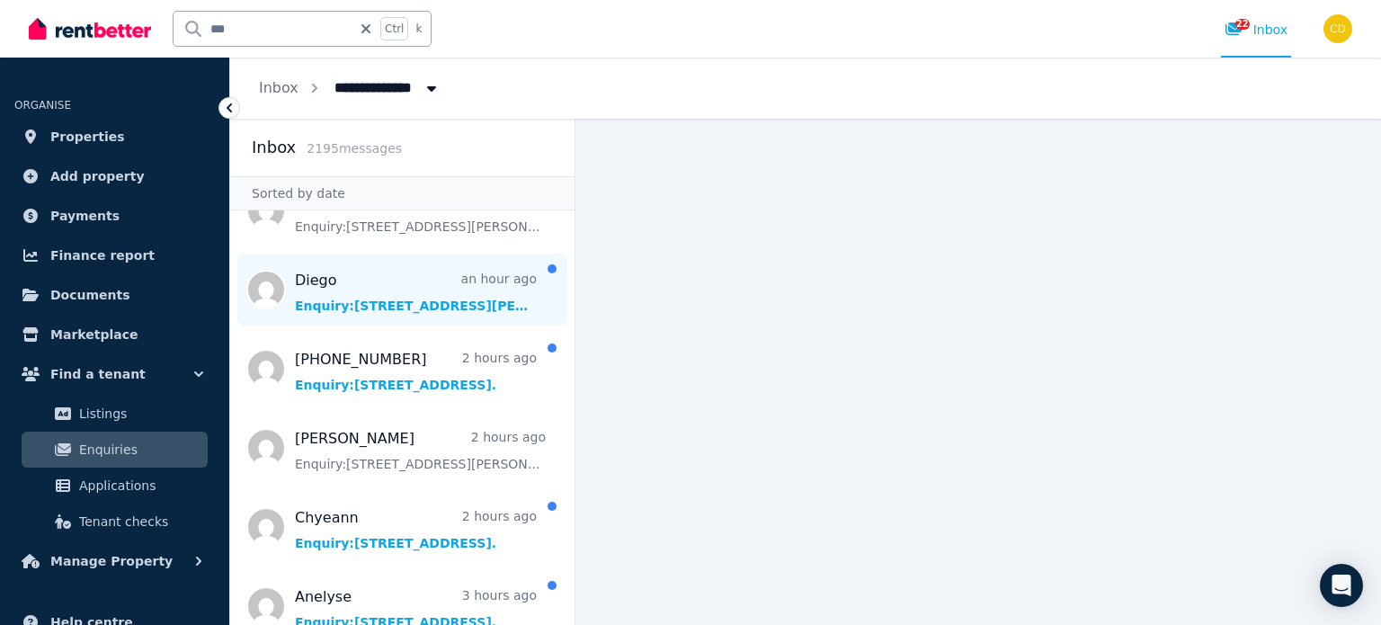
scroll to position [90, 0]
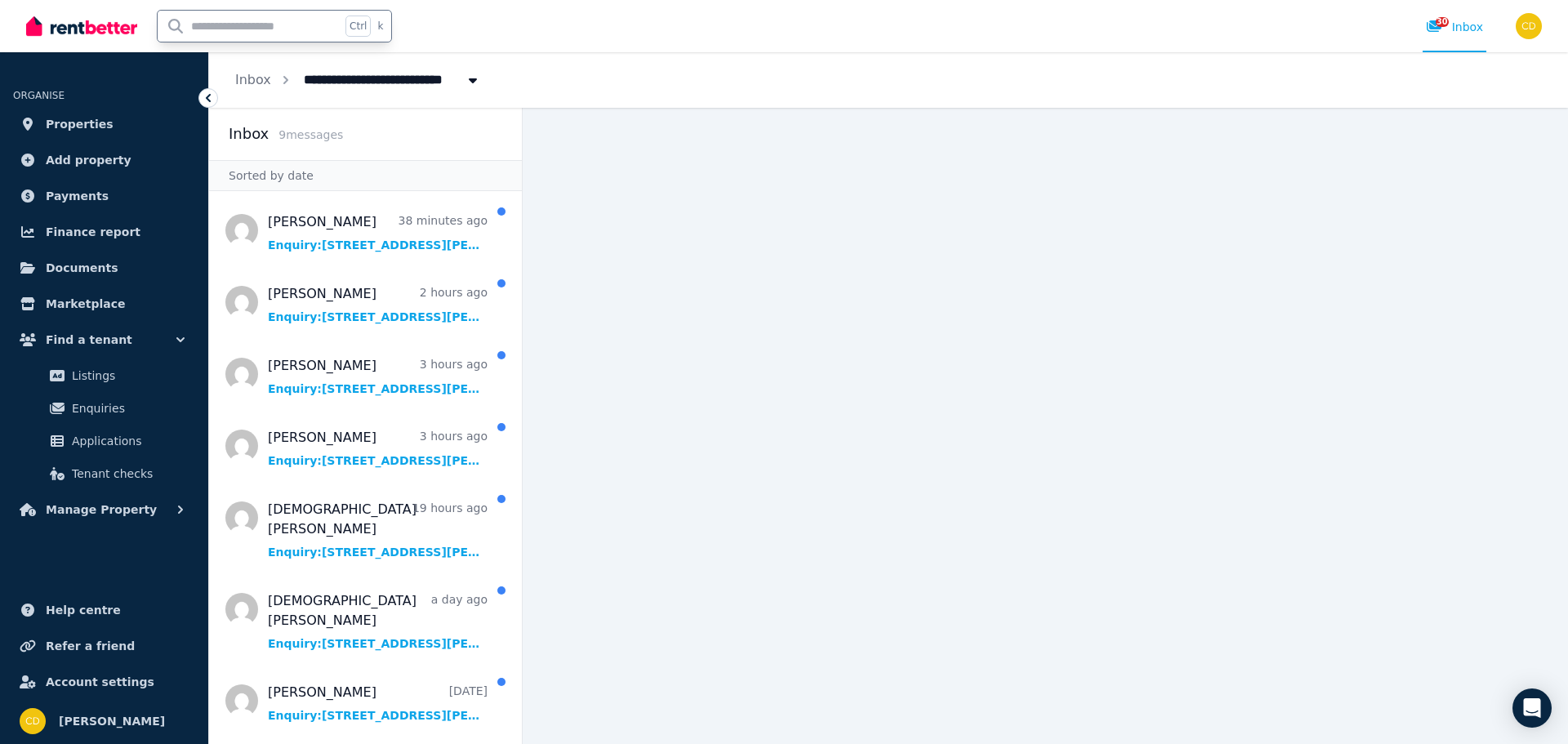
click at [254, 35] on input "text" at bounding box center [249, 26] width 182 height 31
type input "*"
type input "******"
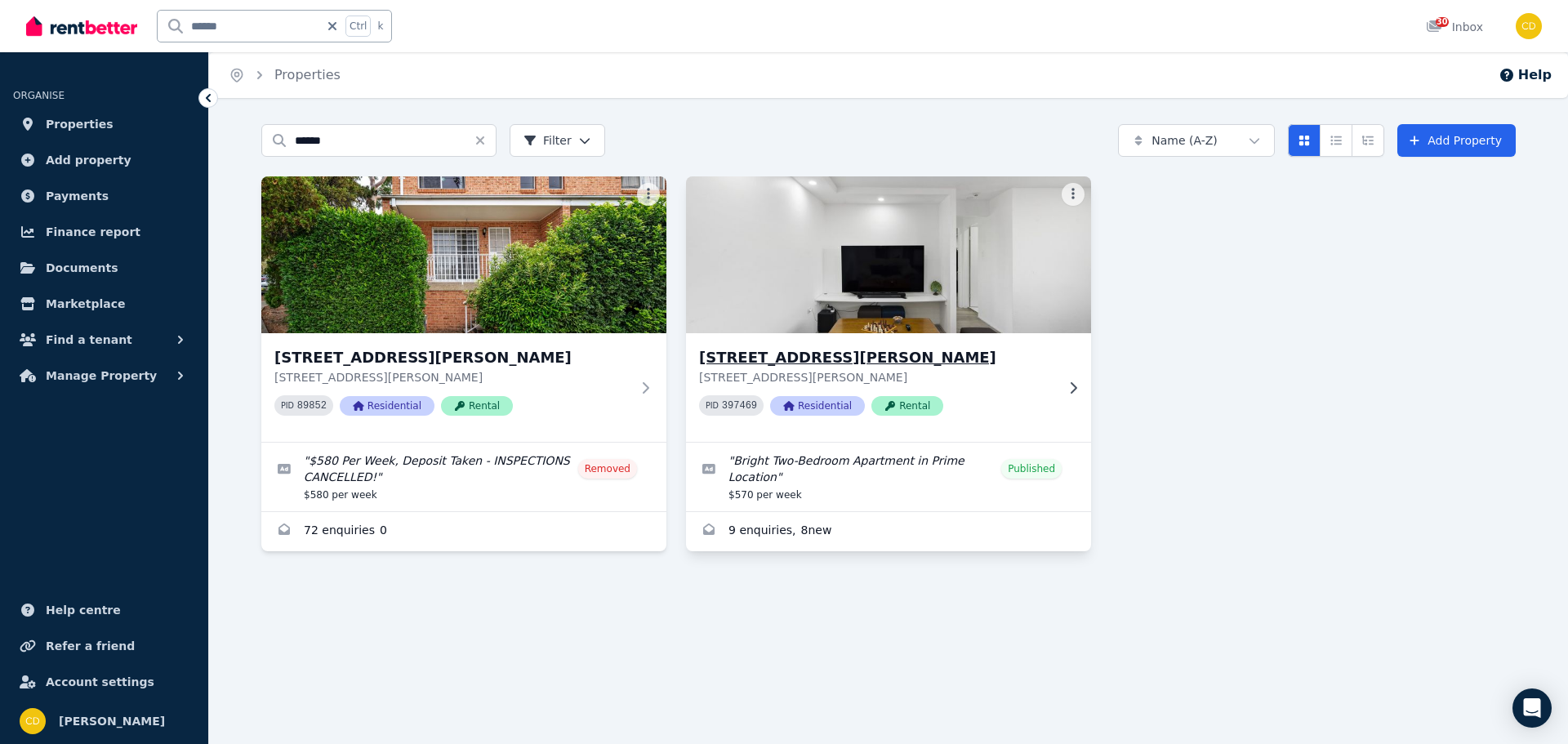
click at [841, 339] on div "10/52 Weston St, Harris Park 10/52 Weston St, Harris Park NSW 2150 PID 397469 R…" at bounding box center [888, 388] width 405 height 109
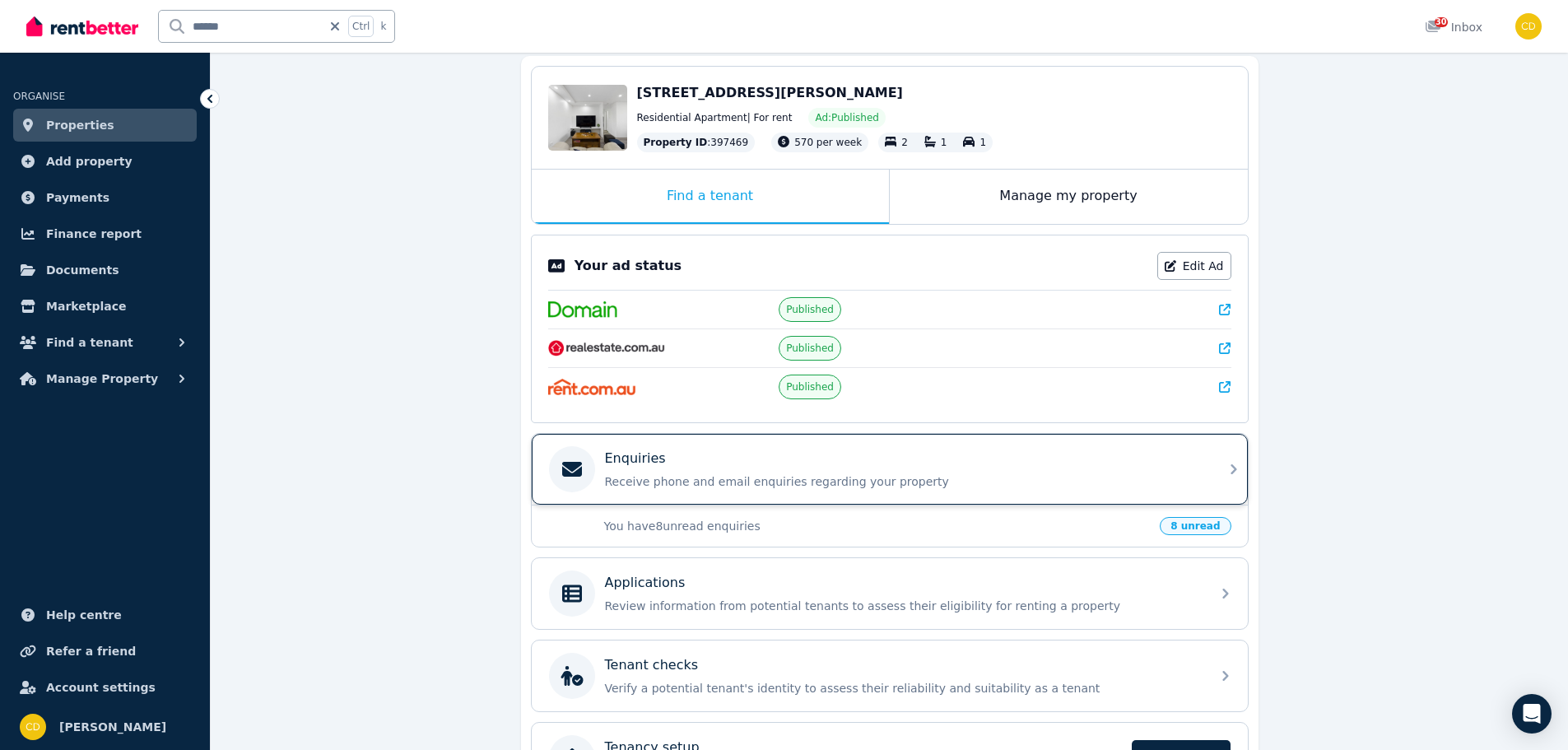
scroll to position [165, 0]
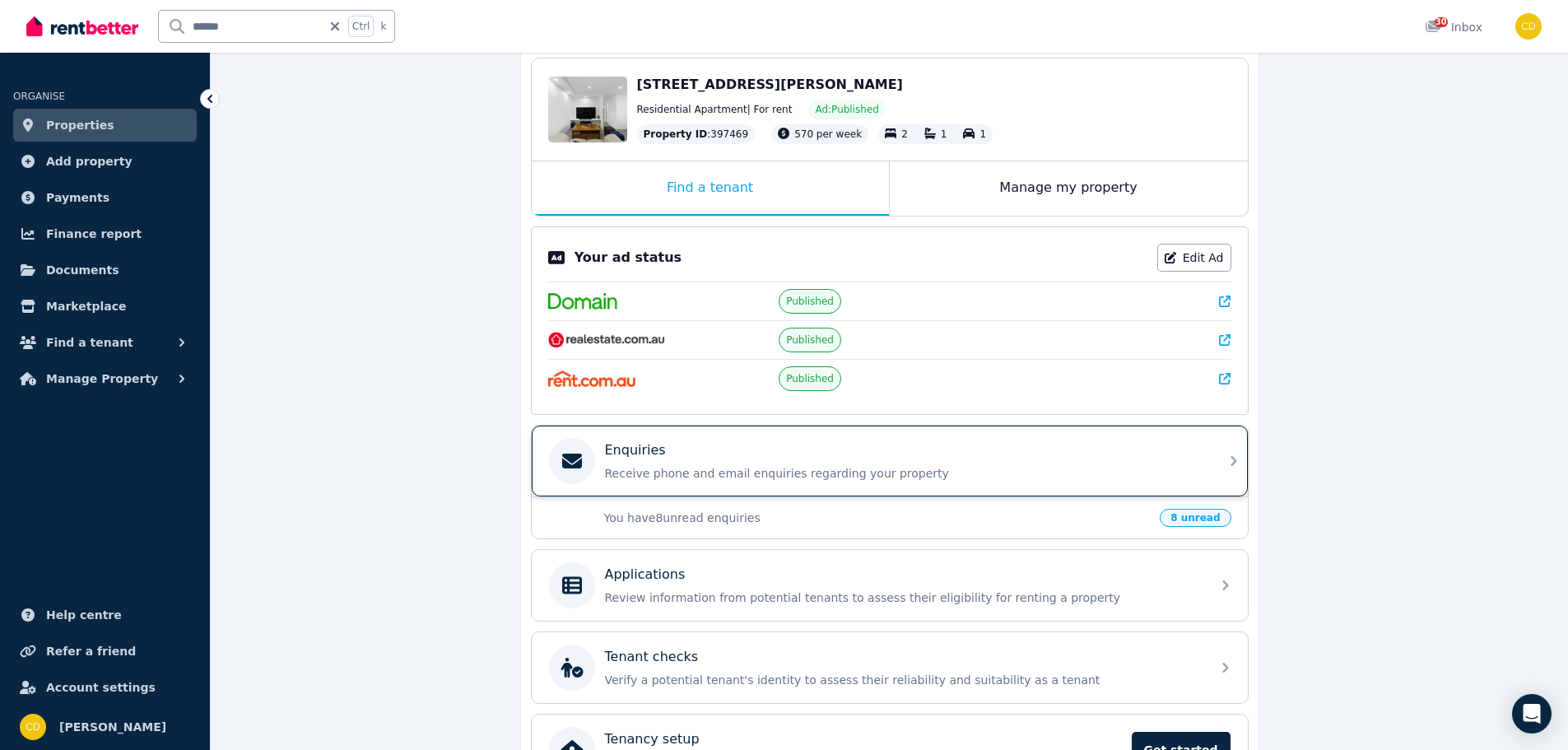
click at [1001, 472] on p "Receive phone and email enquiries regarding your property" at bounding box center [903, 473] width 596 height 16
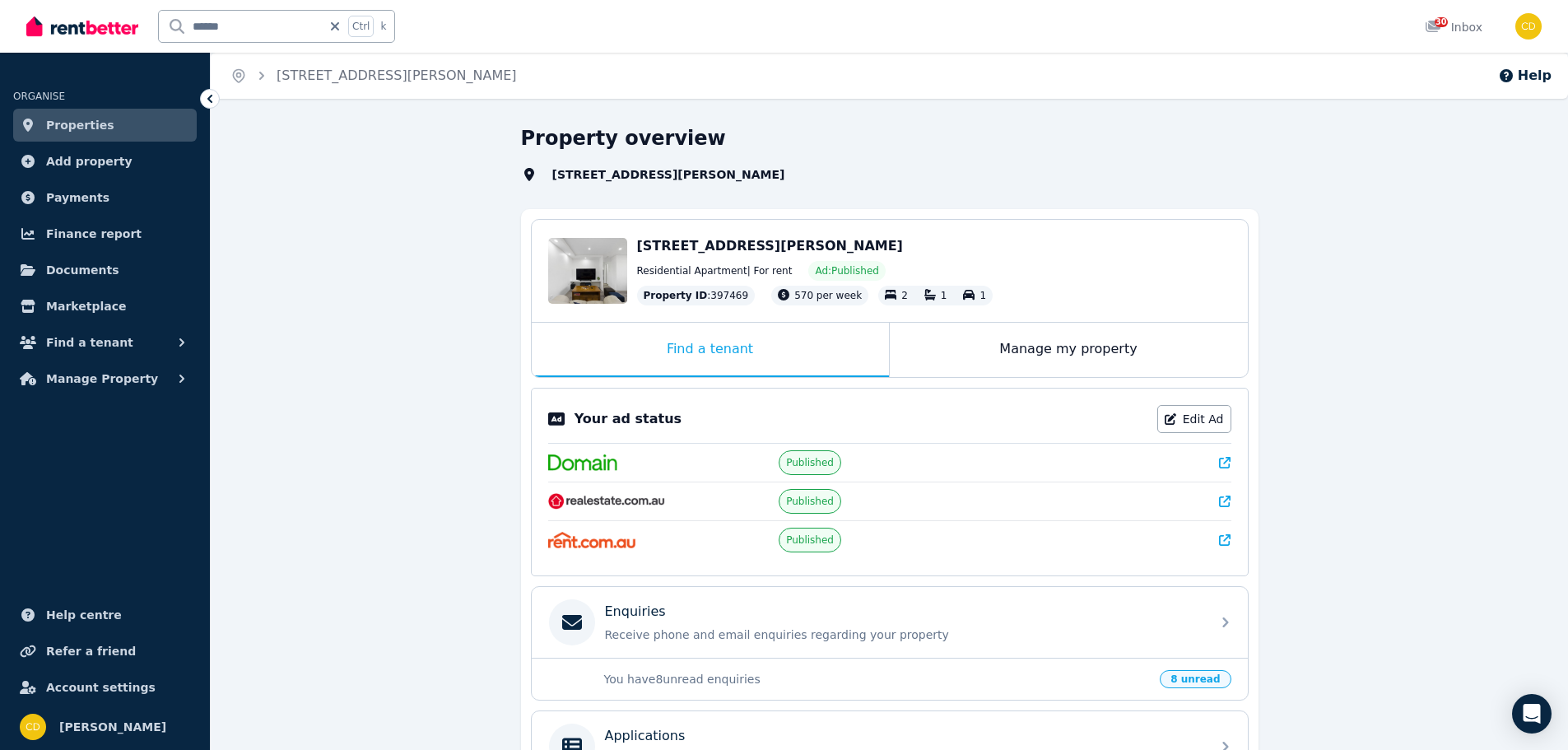
click at [1230, 462] on icon at bounding box center [1225, 462] width 12 height 12
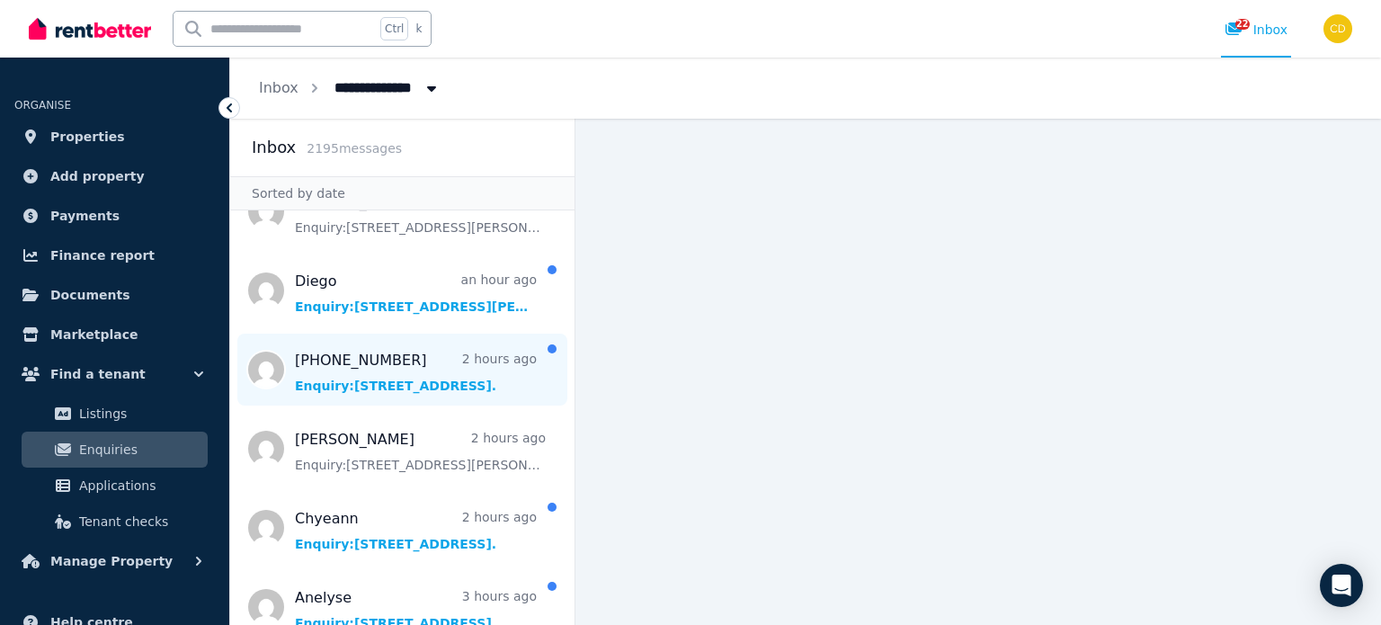
scroll to position [90, 0]
